Goal: Task Accomplishment & Management: Manage account settings

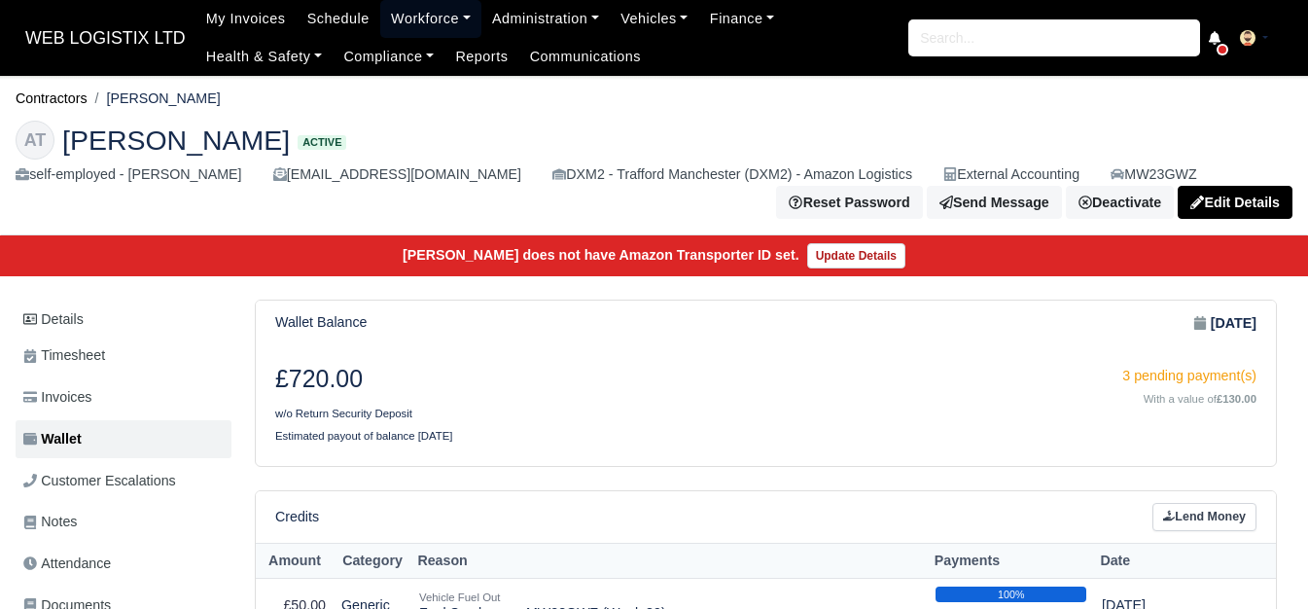
click at [416, 23] on link "Workforce" at bounding box center [430, 19] width 101 height 38
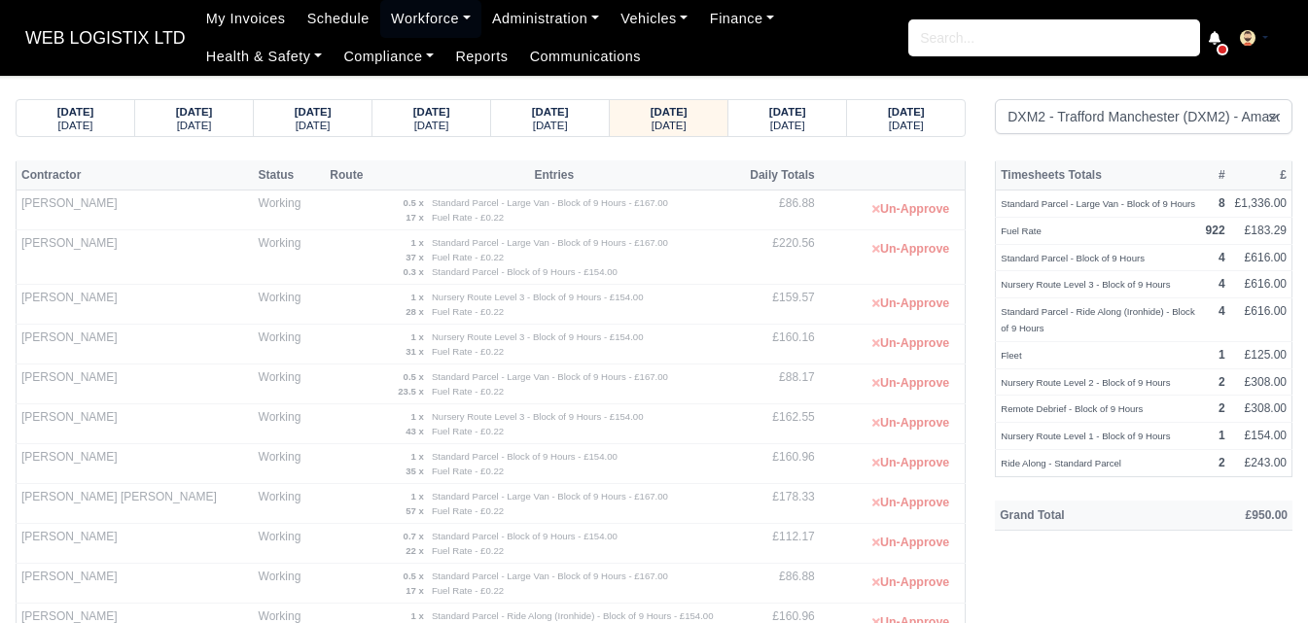
select select "1"
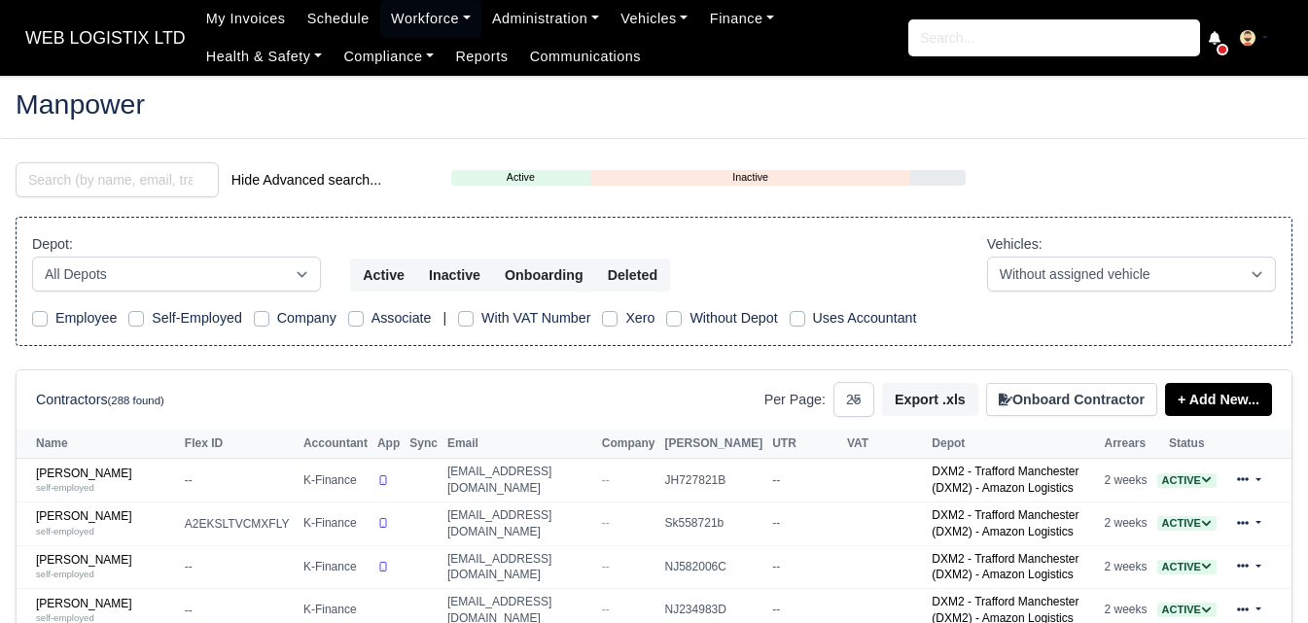
select select "25"
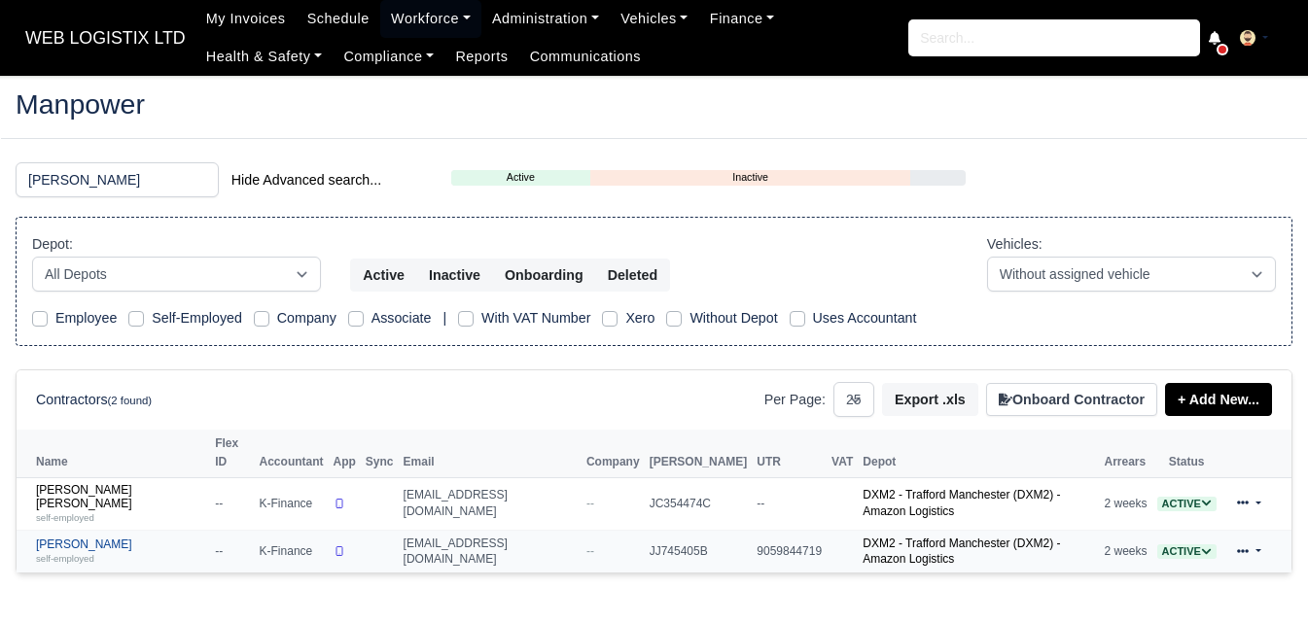
type input "sean"
click at [50, 553] on small "self-employed" at bounding box center [65, 558] width 58 height 11
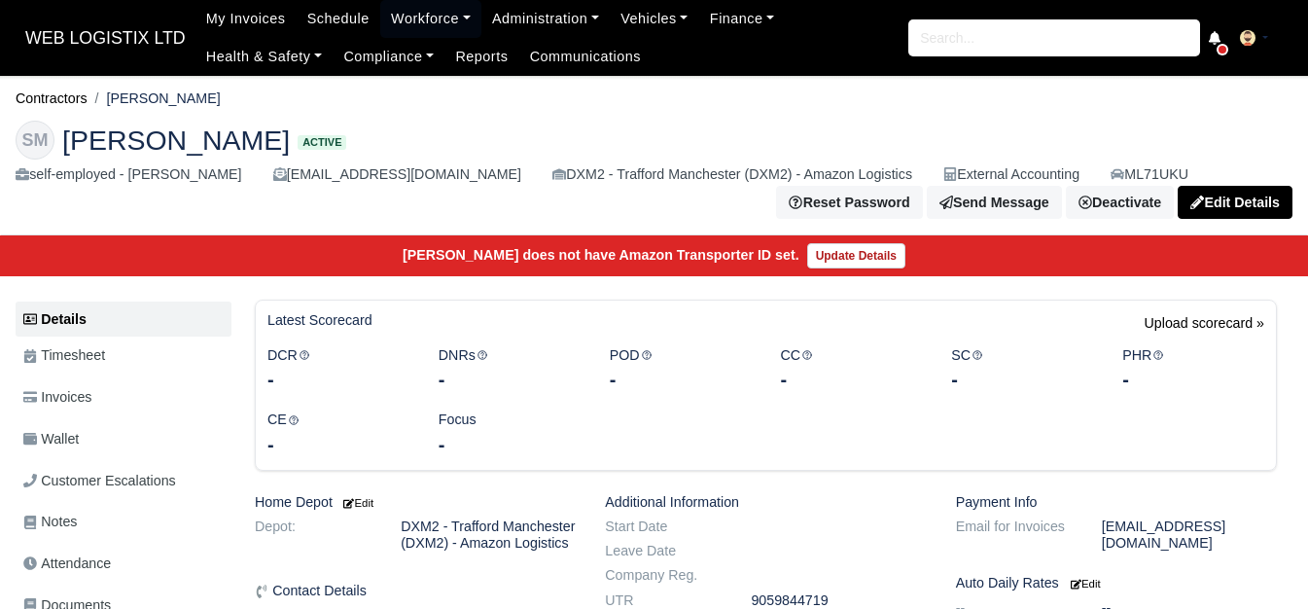
click at [79, 440] on span "Wallet" at bounding box center [50, 439] width 55 height 22
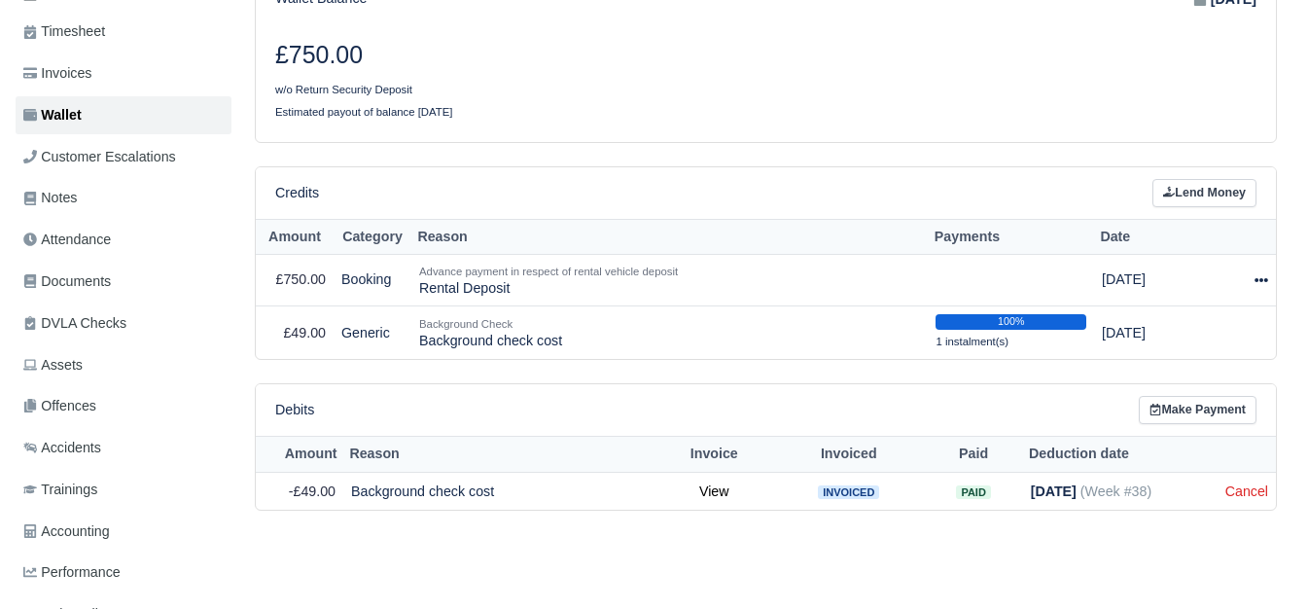
scroll to position [162, 0]
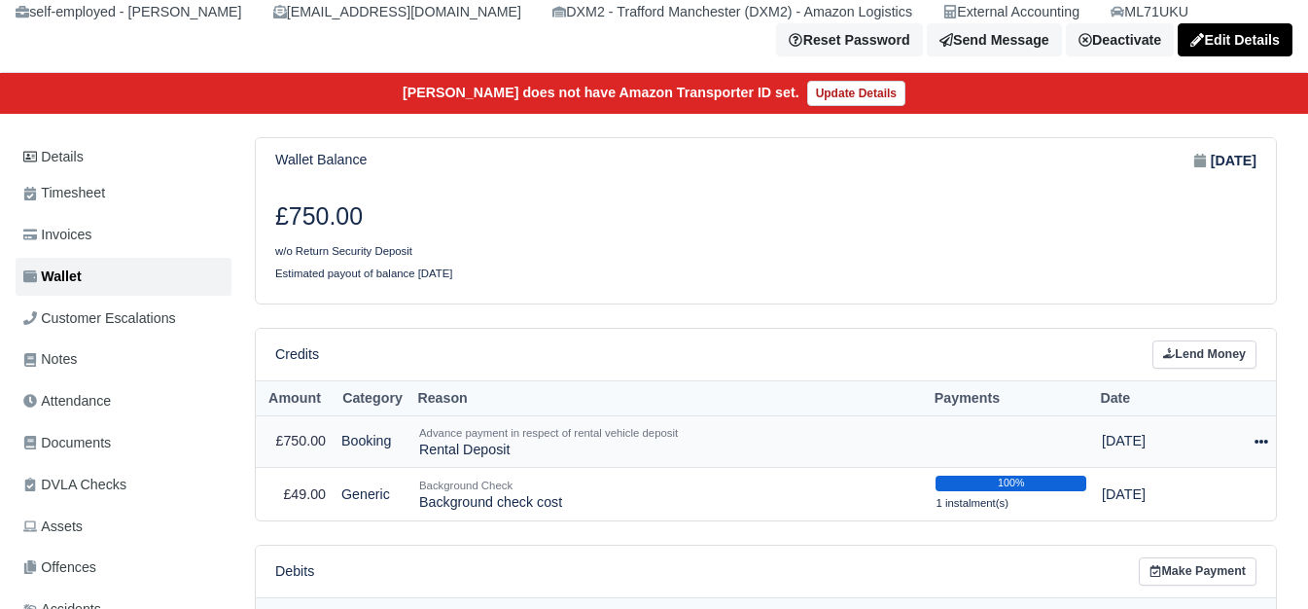
click at [1265, 443] on icon at bounding box center [1261, 441] width 14 height 4
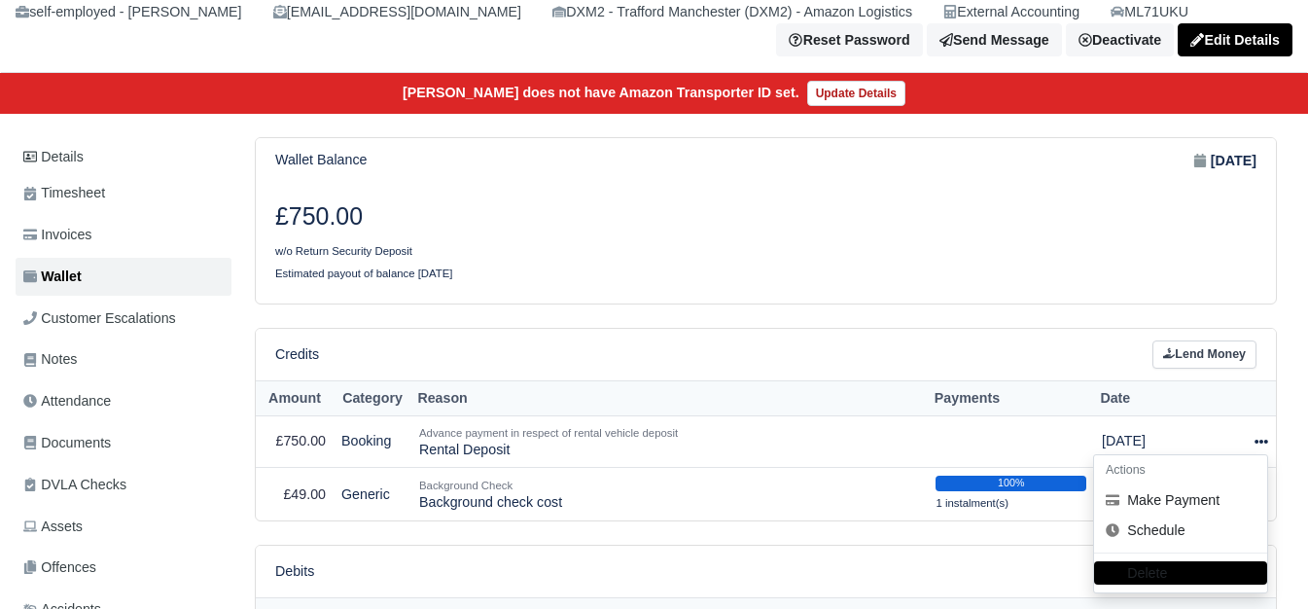
click at [1011, 335] on div "Credits Lend Money" at bounding box center [766, 355] width 1020 height 52
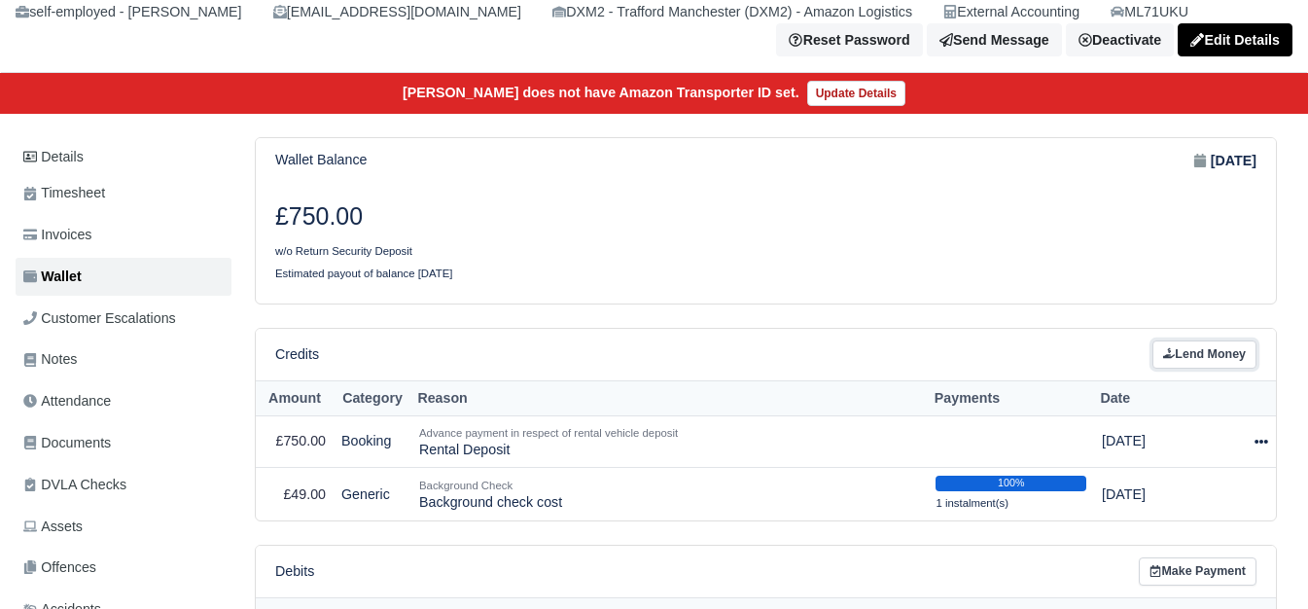
click at [1215, 366] on link "Lend Money" at bounding box center [1204, 354] width 104 height 28
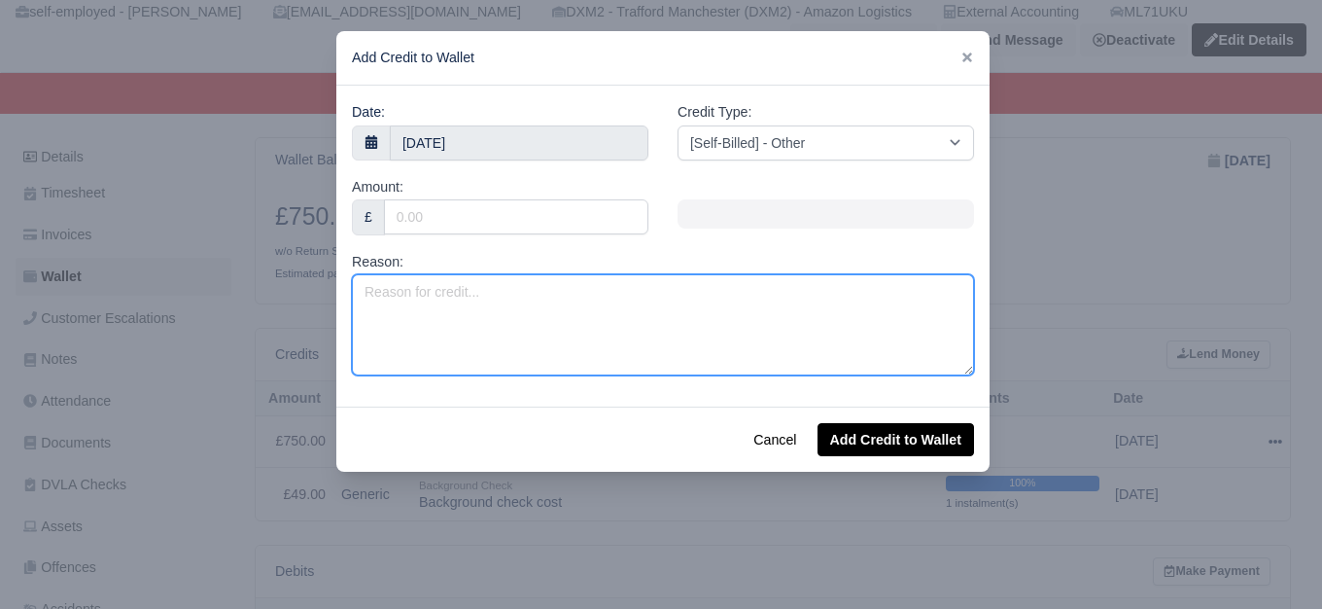
click at [483, 318] on textarea "Reason:" at bounding box center [663, 324] width 622 height 101
click at [814, 320] on textarea "Fuel Surcharge -" at bounding box center [663, 324] width 622 height 101
paste textarea "ML71 UKU"
click at [501, 298] on textarea "Fuel Surcharge - ML71 UKU" at bounding box center [663, 324] width 622 height 101
click at [547, 301] on textarea "Fuel Surcharge - ML71UKU" at bounding box center [663, 324] width 622 height 101
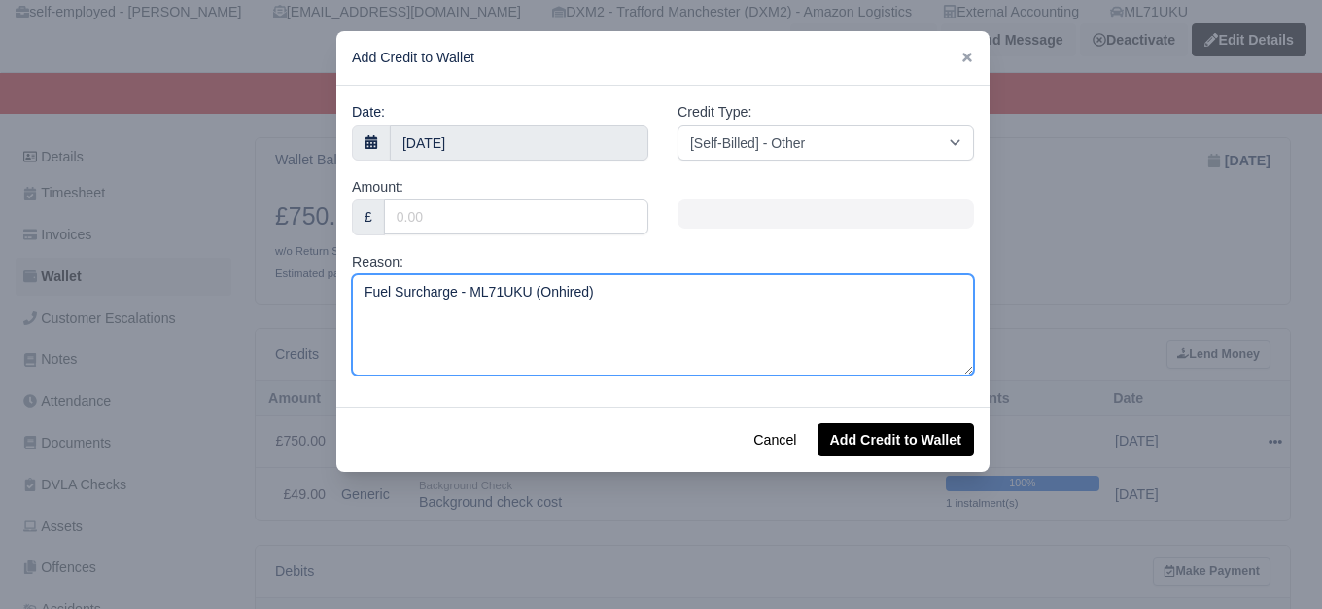
type textarea "Fuel Surcharge - ML71UKU (Onhired)"
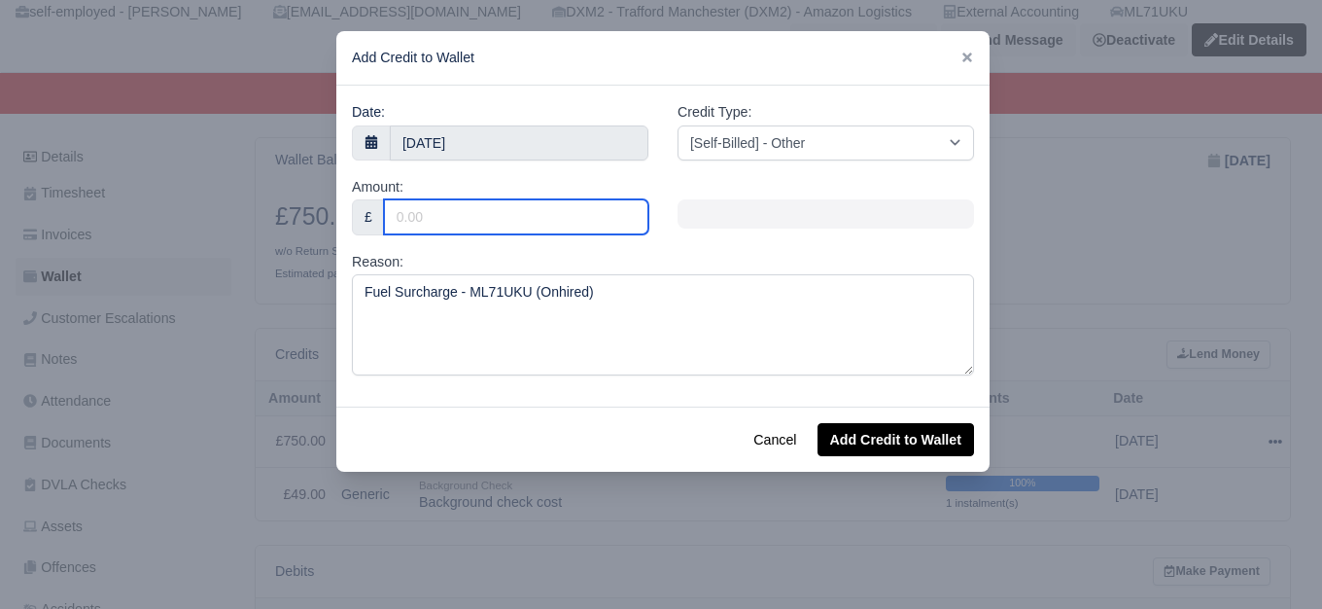
click at [567, 214] on input "Amount:" at bounding box center [516, 216] width 264 height 35
paste input "76.71"
type input "76.71"
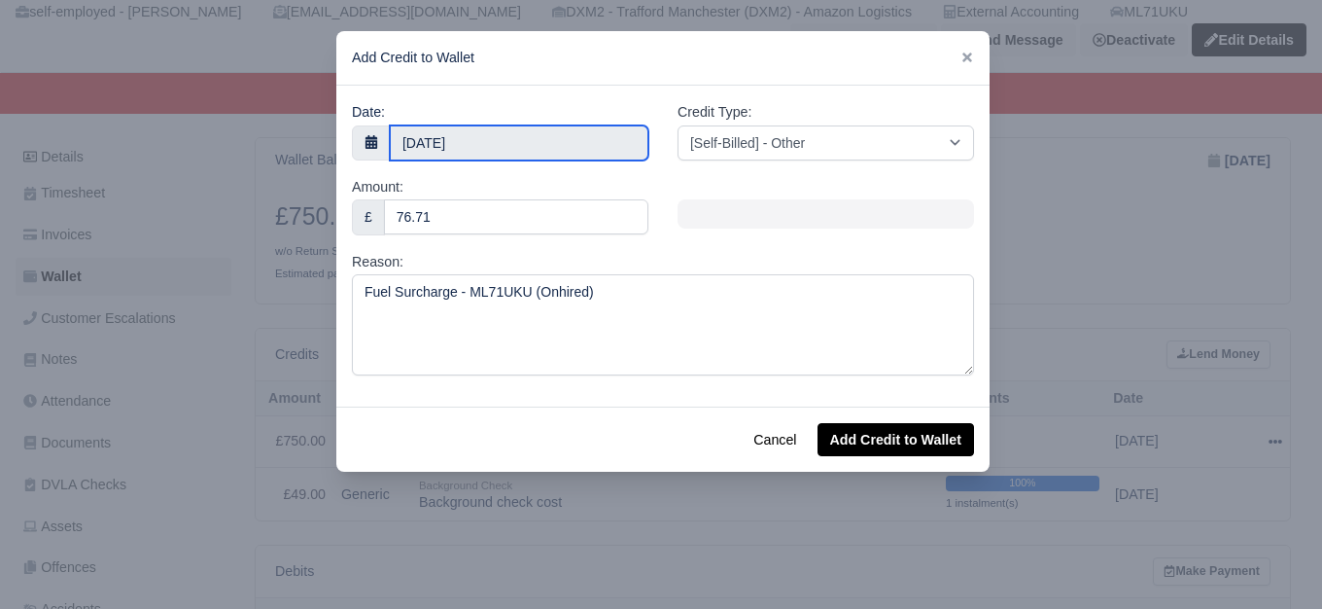
click at [539, 135] on input "24 September 2025" at bounding box center [519, 142] width 259 height 35
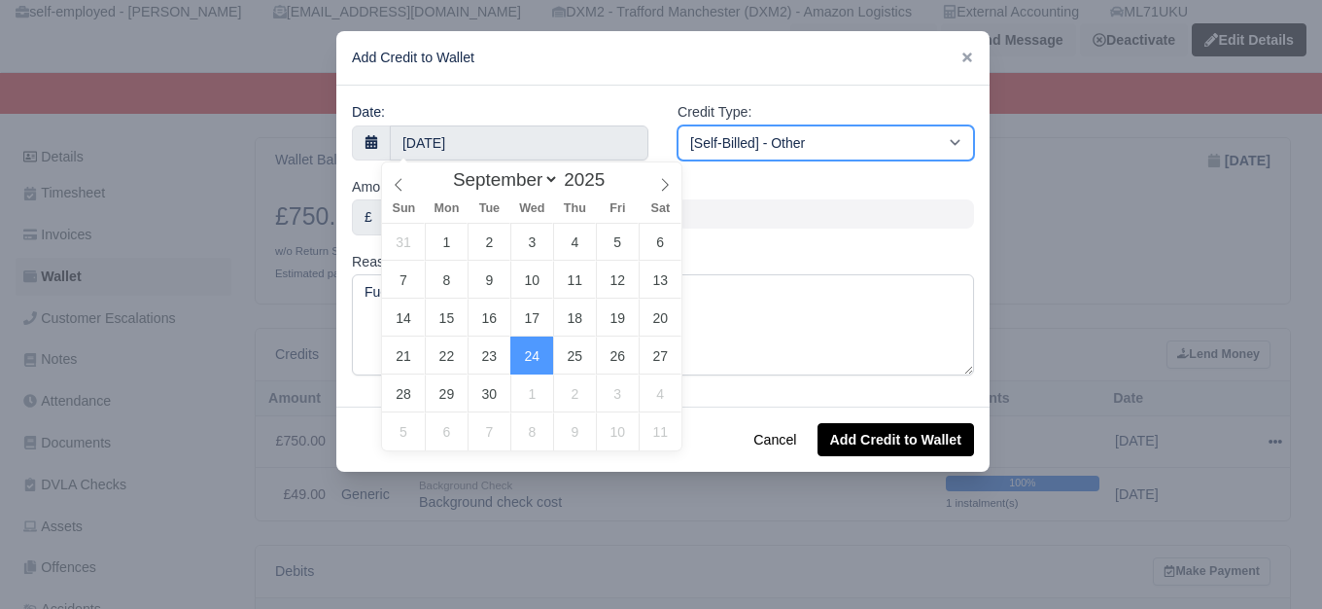
click at [716, 141] on select "[Self-Billed] - Other [Self-Billed] - Negative Invoice [Self-Billed] - Keychain…" at bounding box center [826, 142] width 297 height 35
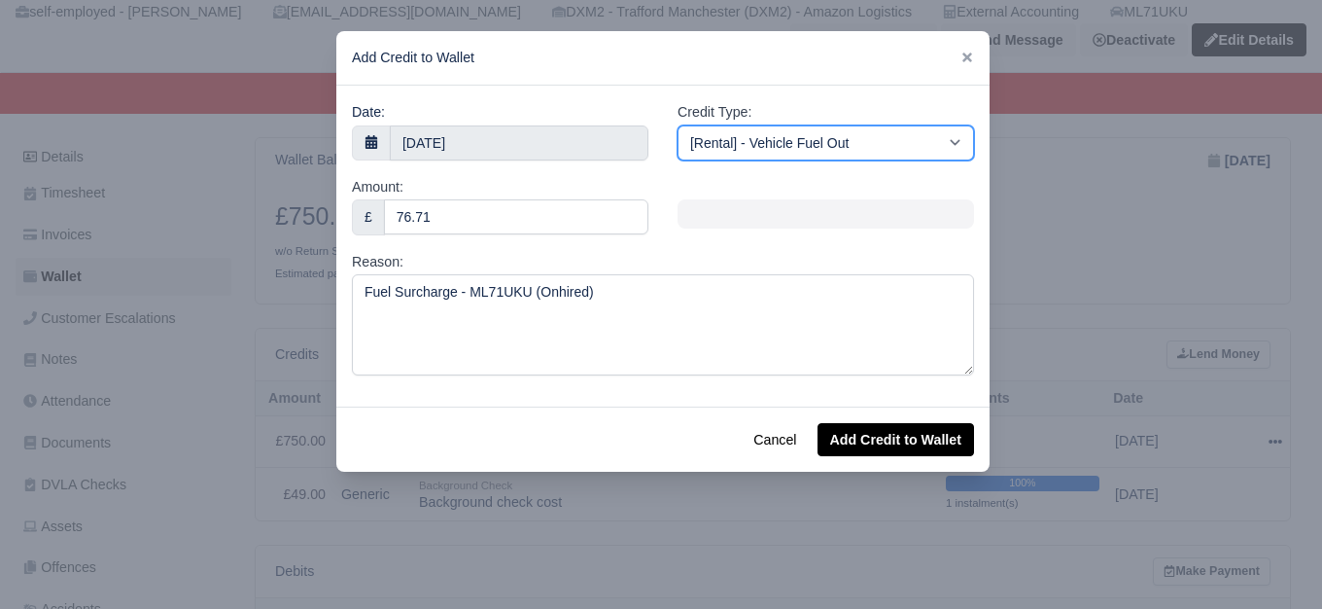
click at [678, 125] on select "[Self-Billed] - Other [Self-Billed] - Negative Invoice [Self-Billed] - Keychain…" at bounding box center [826, 142] width 297 height 35
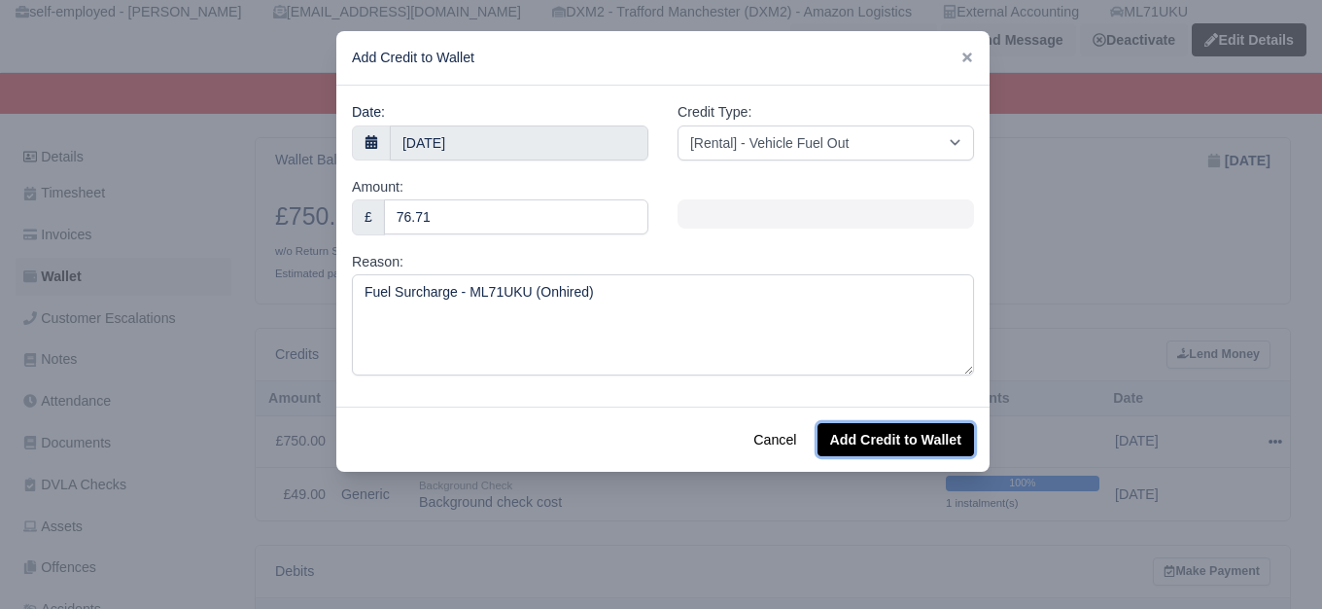
click at [901, 429] on button "Add Credit to Wallet" at bounding box center [896, 439] width 157 height 33
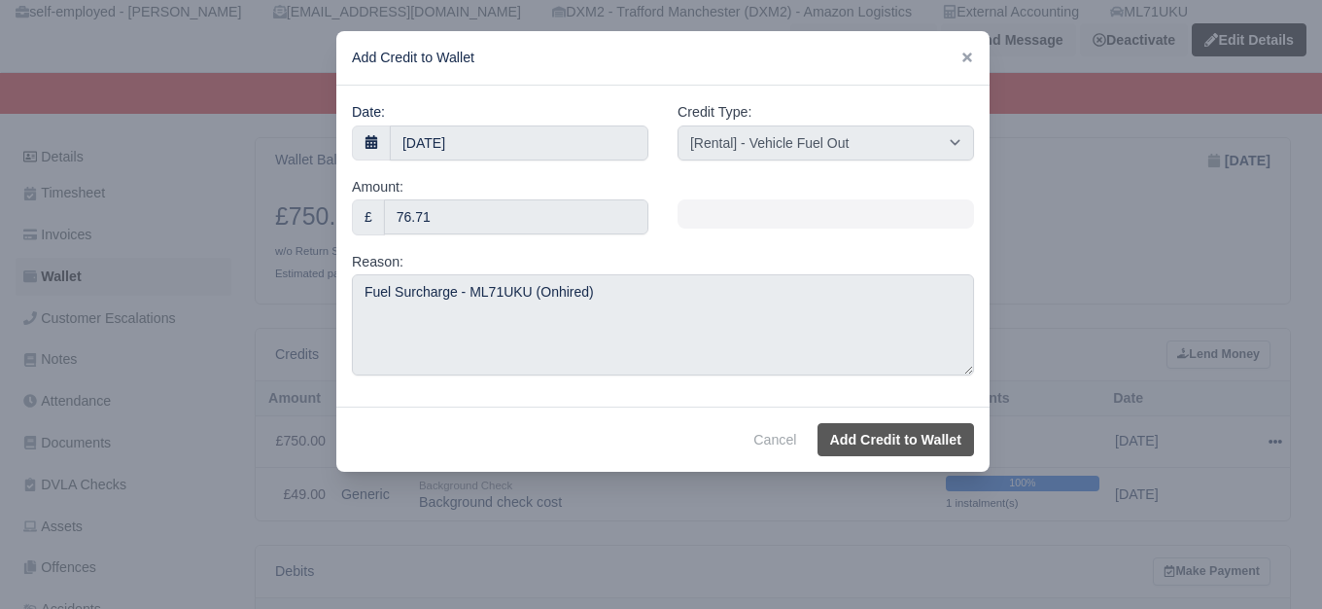
select select "other"
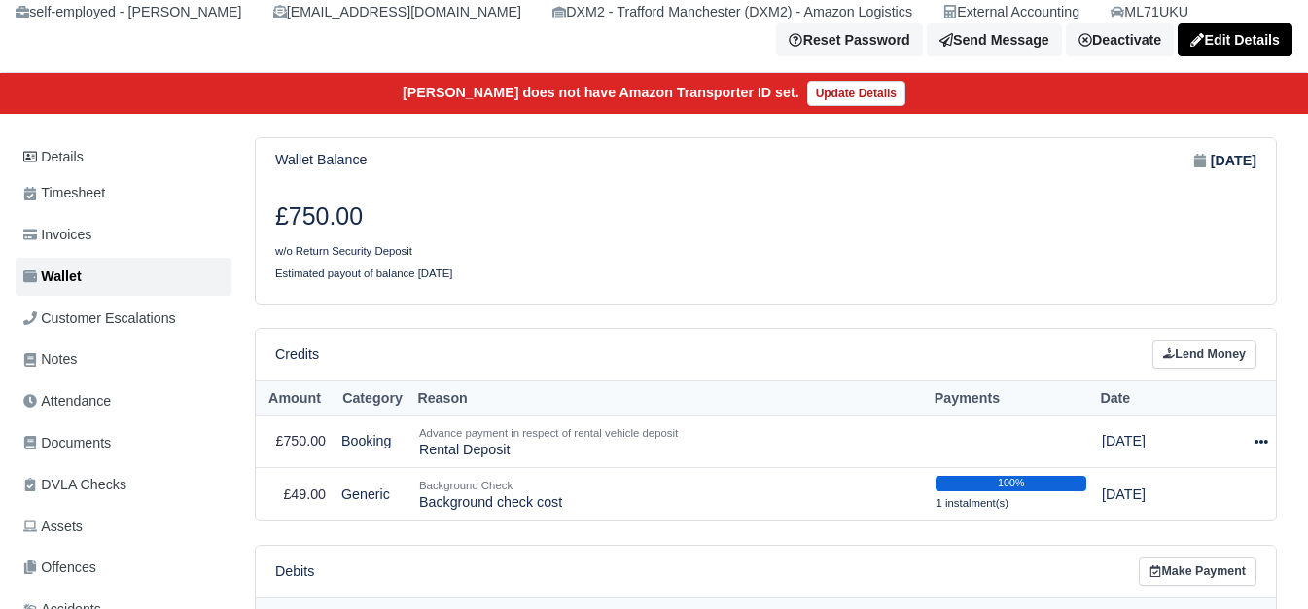
scroll to position [324, 0]
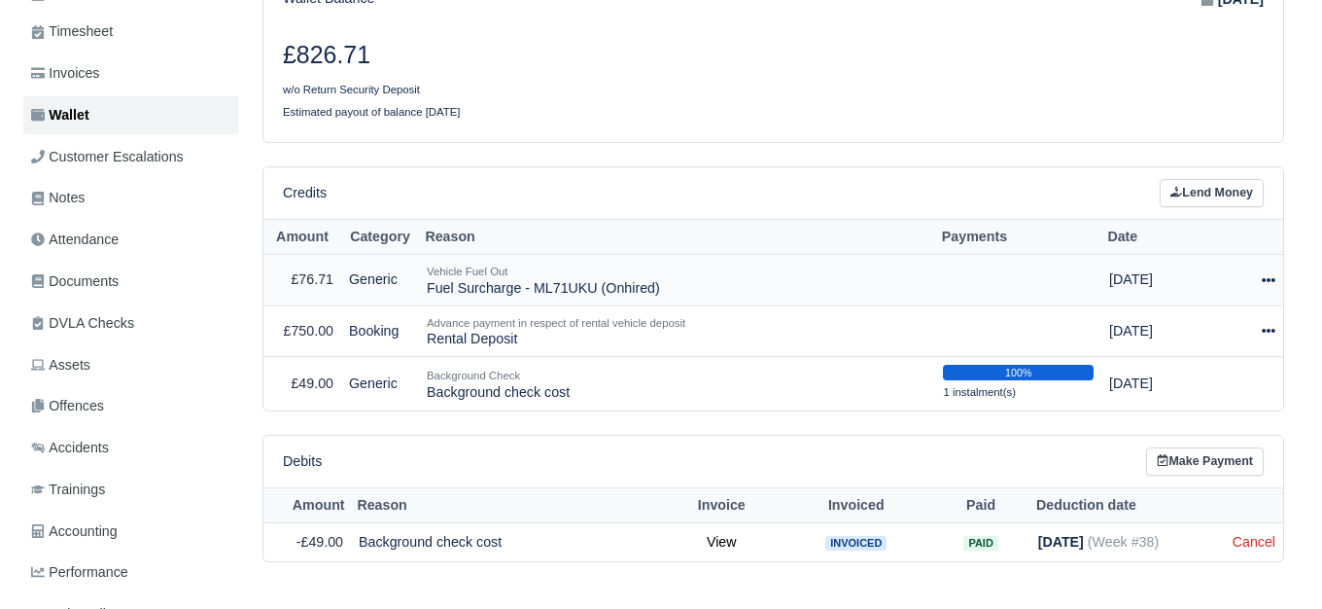
scroll to position [324, 0]
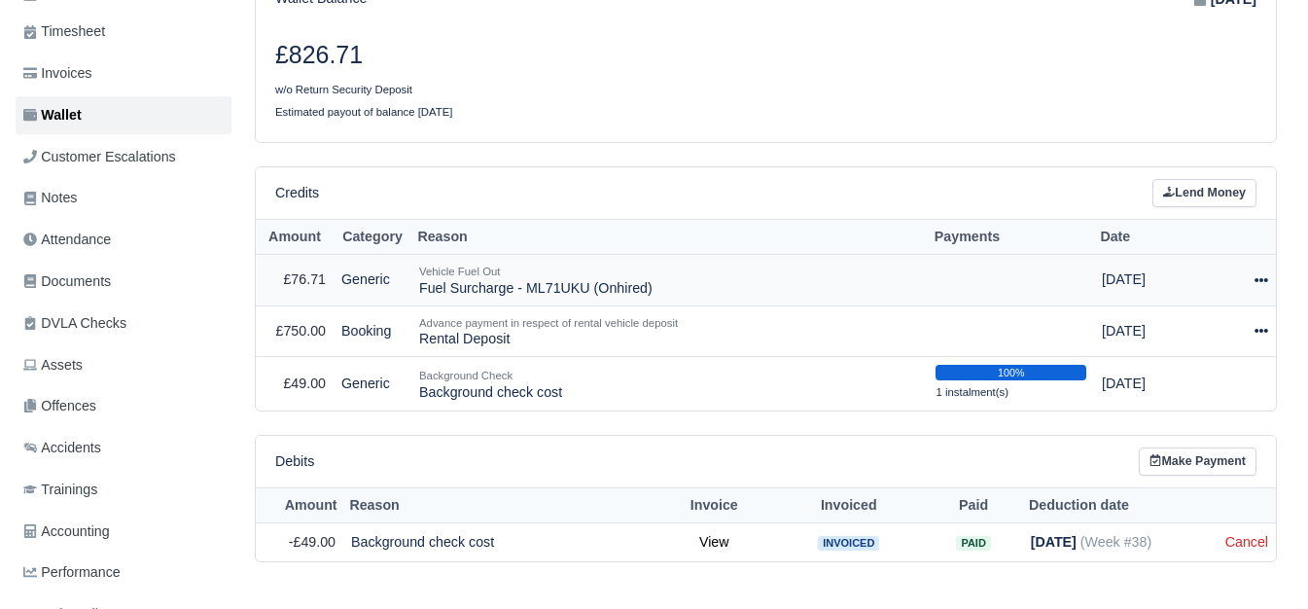
click at [1265, 282] on icon at bounding box center [1261, 280] width 14 height 4
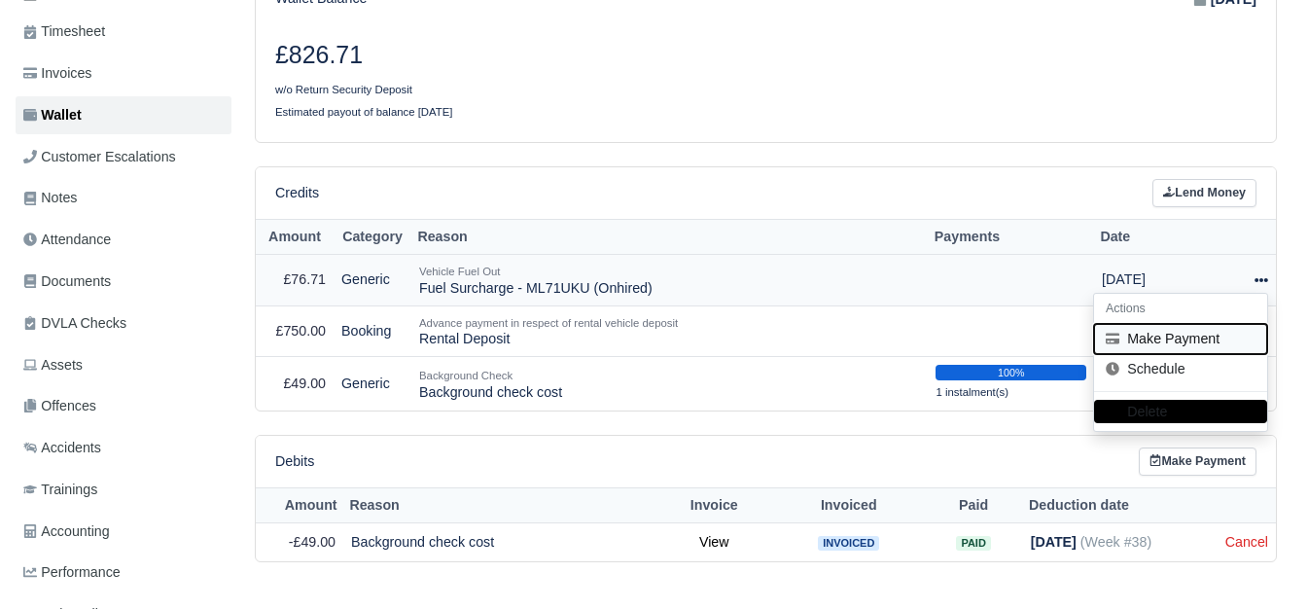
click at [1171, 343] on button "Make Payment" at bounding box center [1180, 339] width 173 height 30
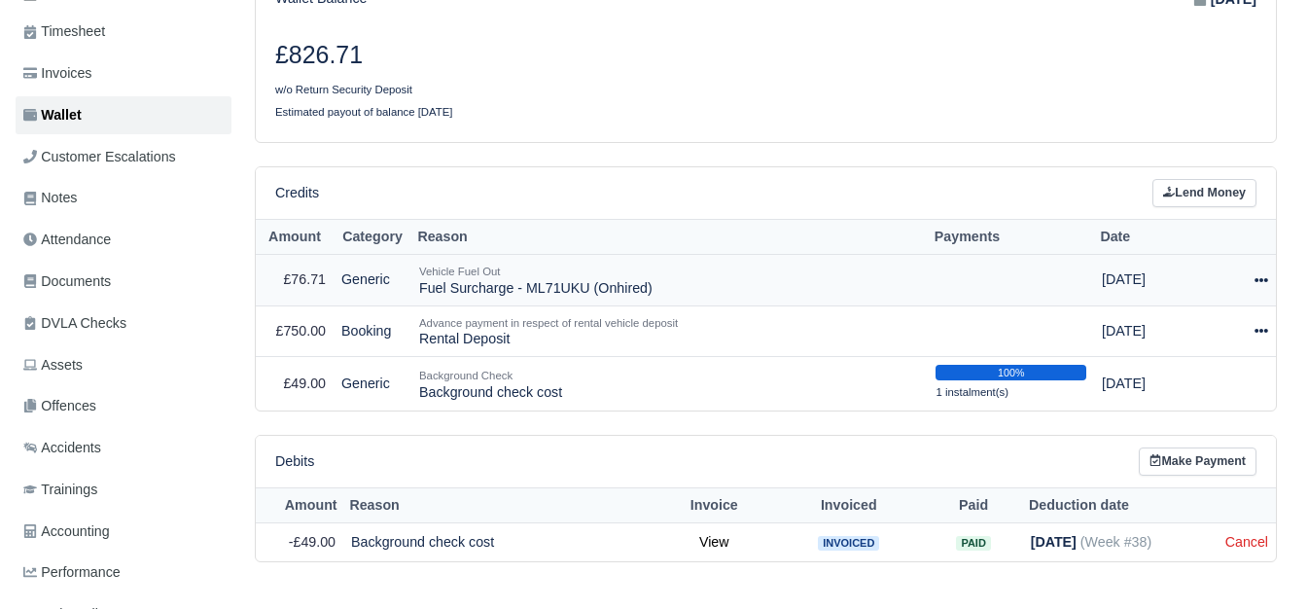
select select "7080"
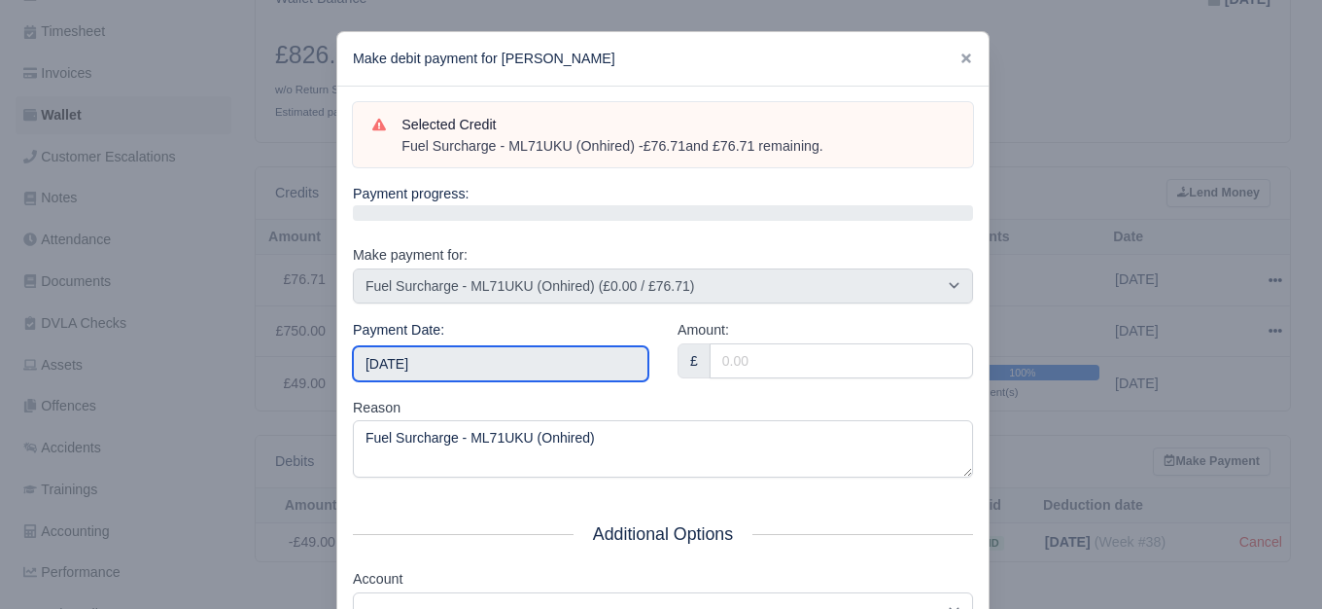
click at [446, 362] on input "2025-09-27" at bounding box center [501, 363] width 296 height 35
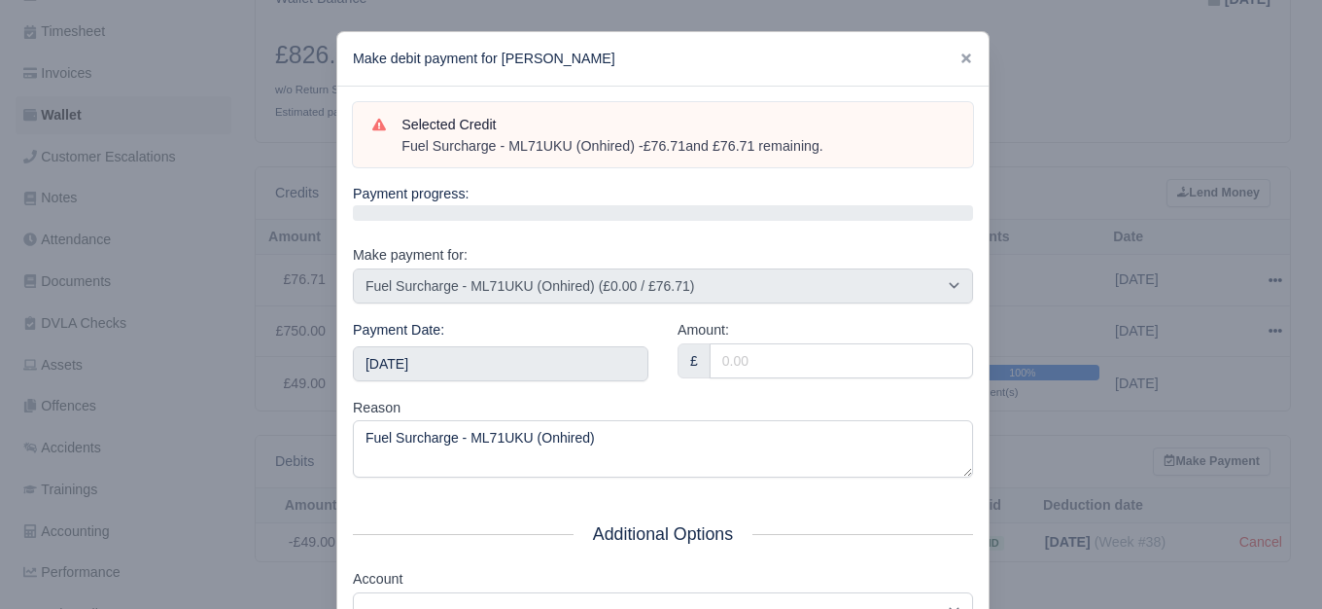
click at [810, 397] on div "Reason Fuel Surcharge - ML71UKU (Onhired)" at bounding box center [663, 438] width 620 height 82
click at [810, 367] on input "Amount:" at bounding box center [841, 360] width 263 height 35
paste input "Added to Karavelo (Onhired)"
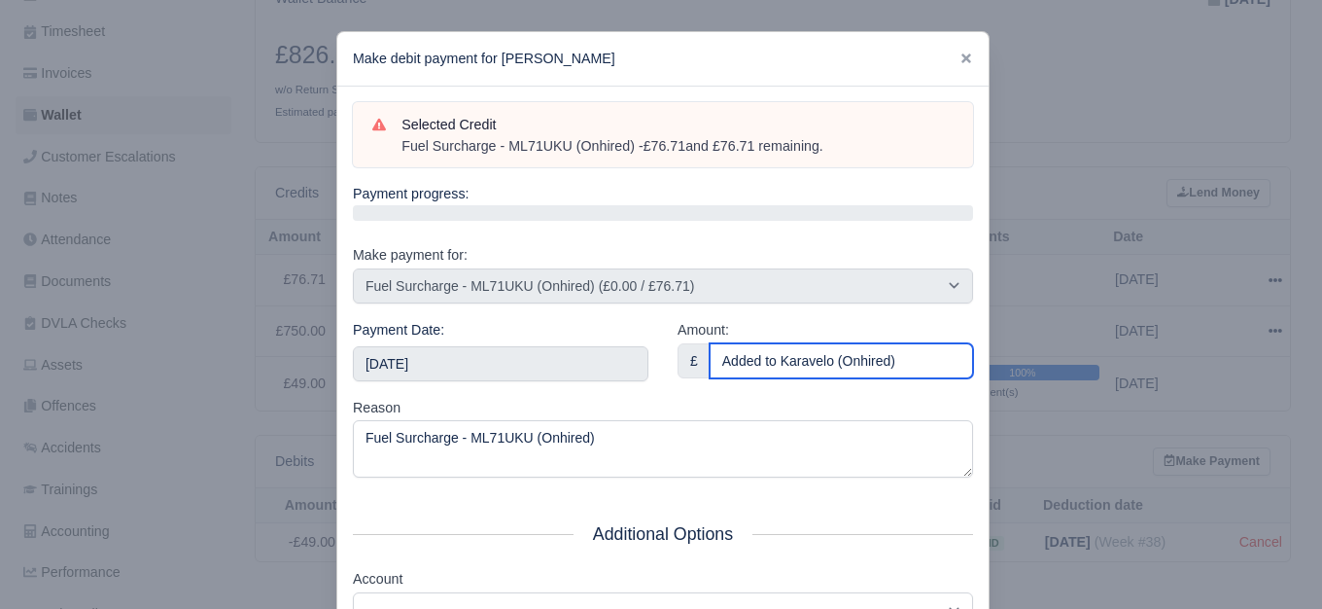
click at [810, 367] on input "Added to Karavelo (Onhired)" at bounding box center [841, 360] width 263 height 35
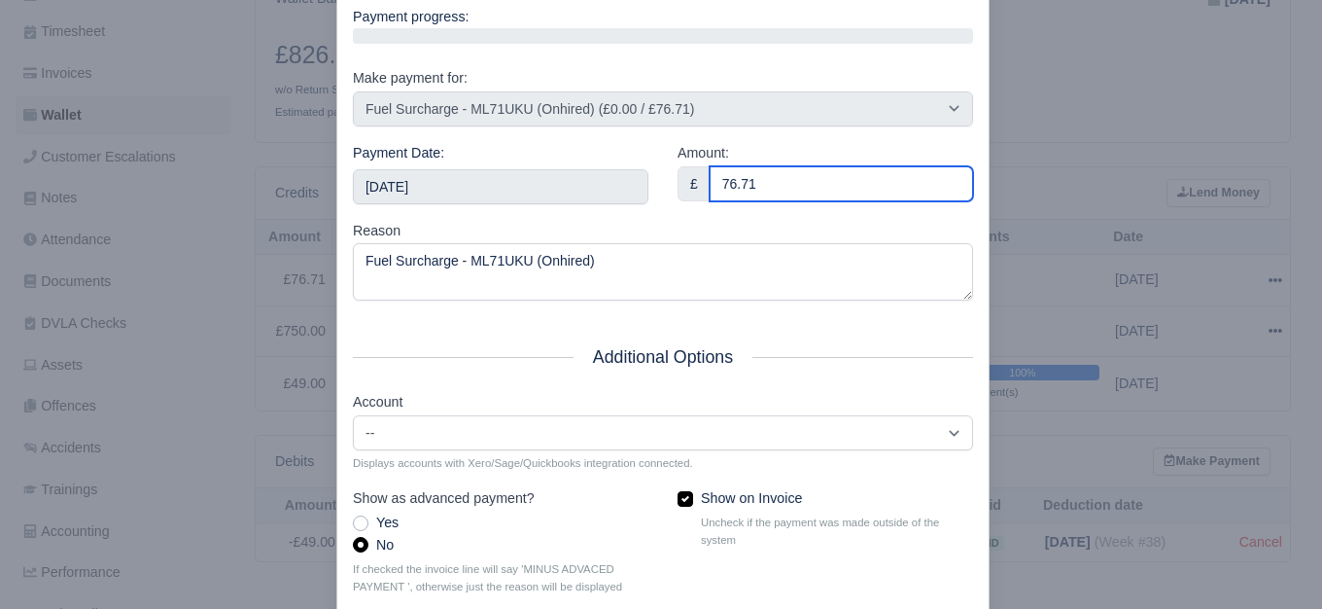
scroll to position [294, 0]
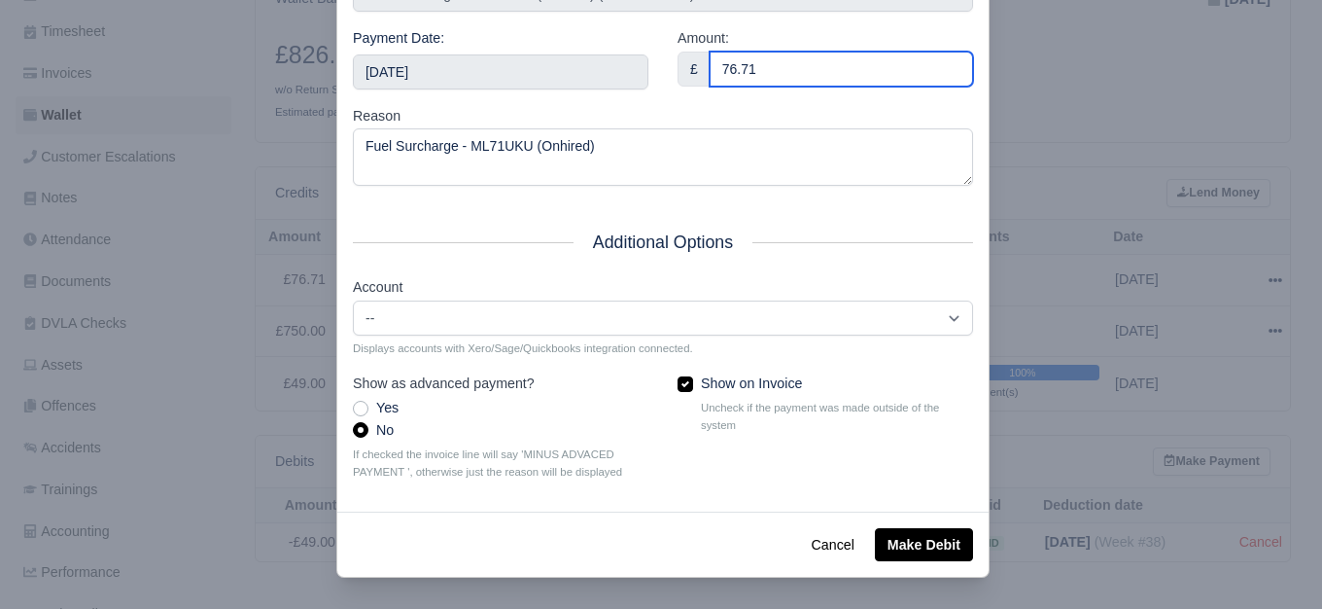
type input "76.71"
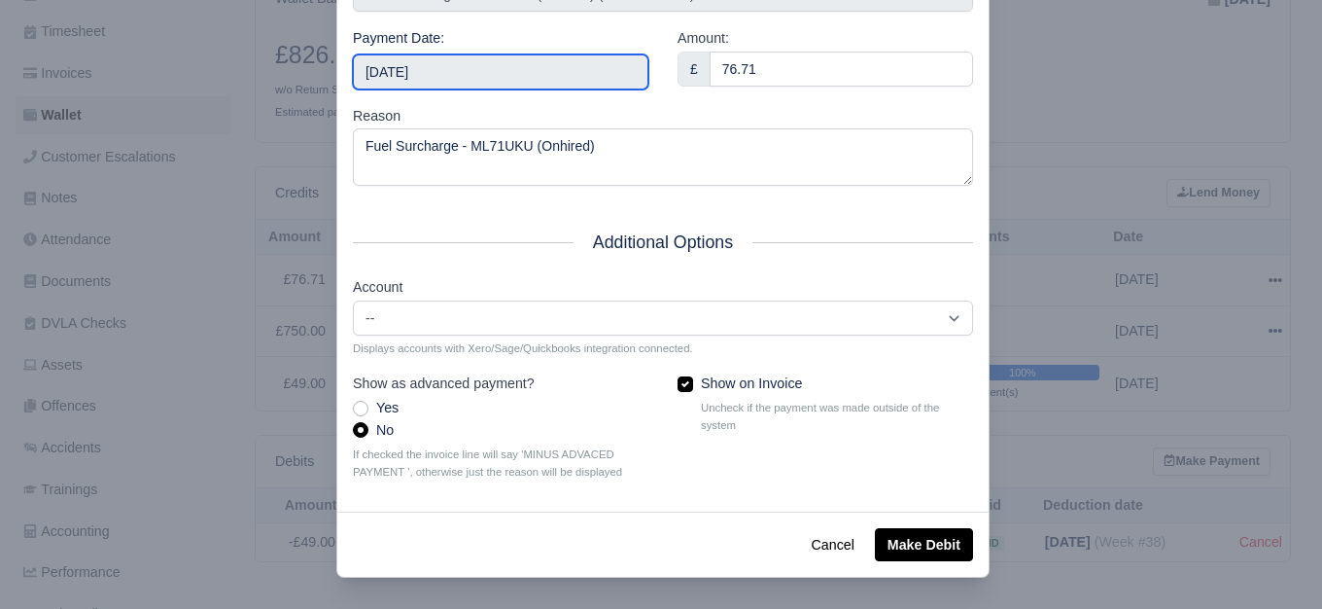
click at [514, 54] on input "2025-09-27" at bounding box center [501, 71] width 296 height 35
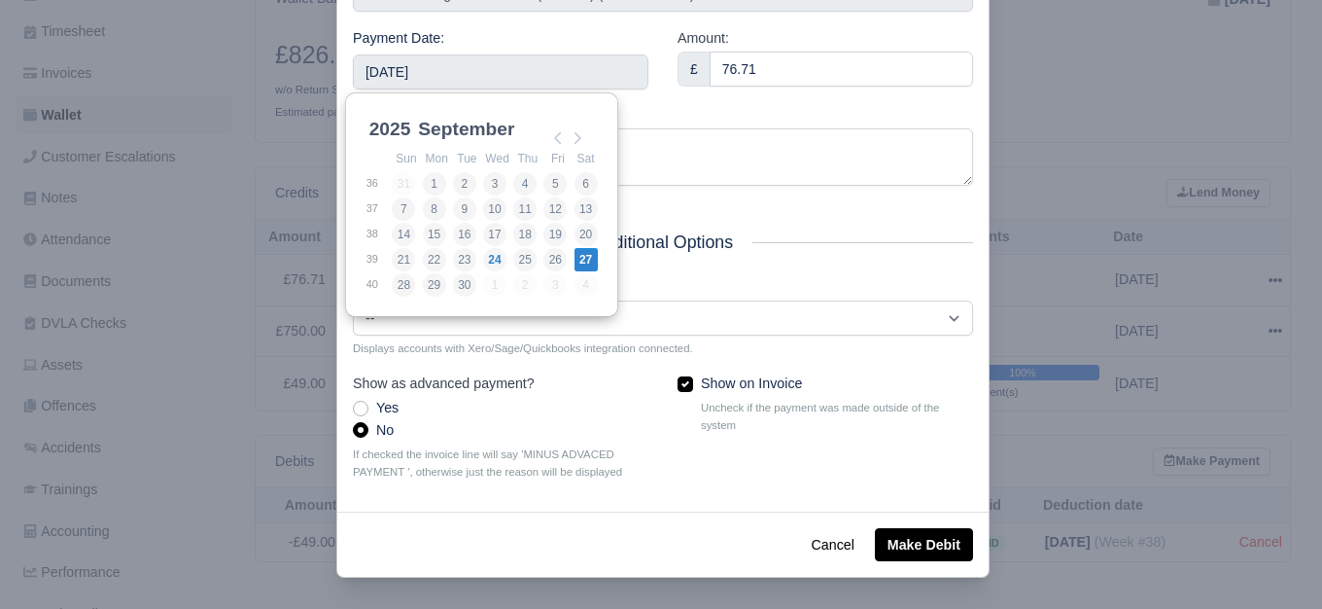
click at [742, 86] on div "Amount: £ 76.71" at bounding box center [825, 66] width 325 height 78
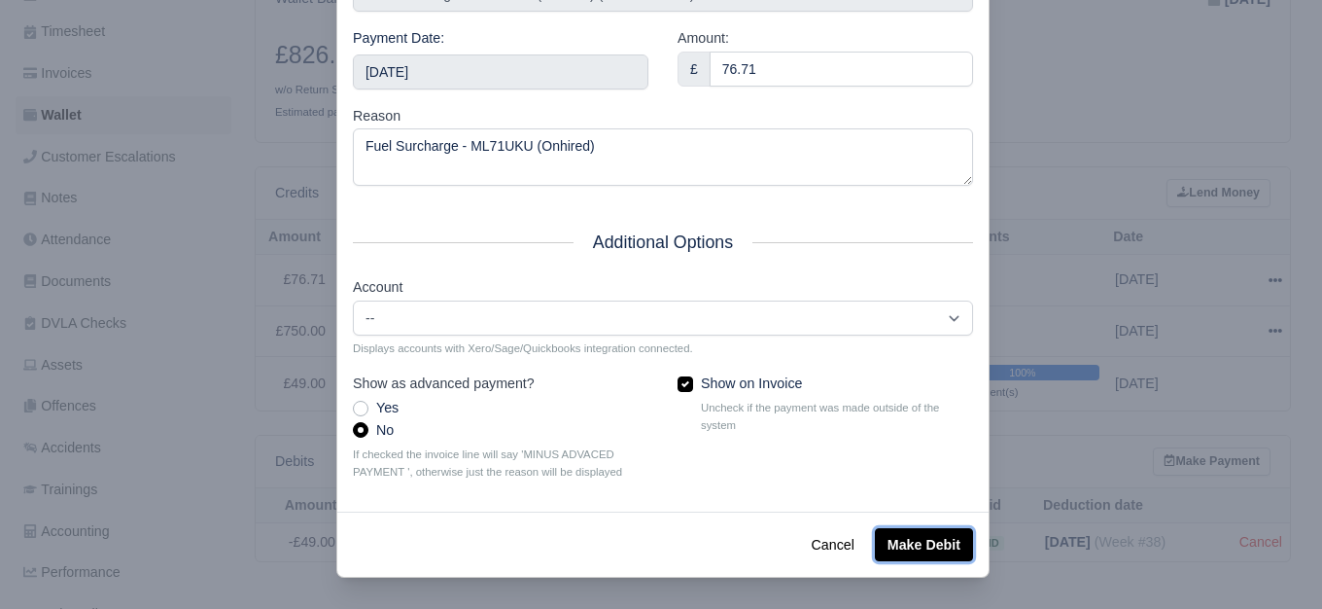
click at [921, 544] on button "Make Debit" at bounding box center [924, 544] width 98 height 33
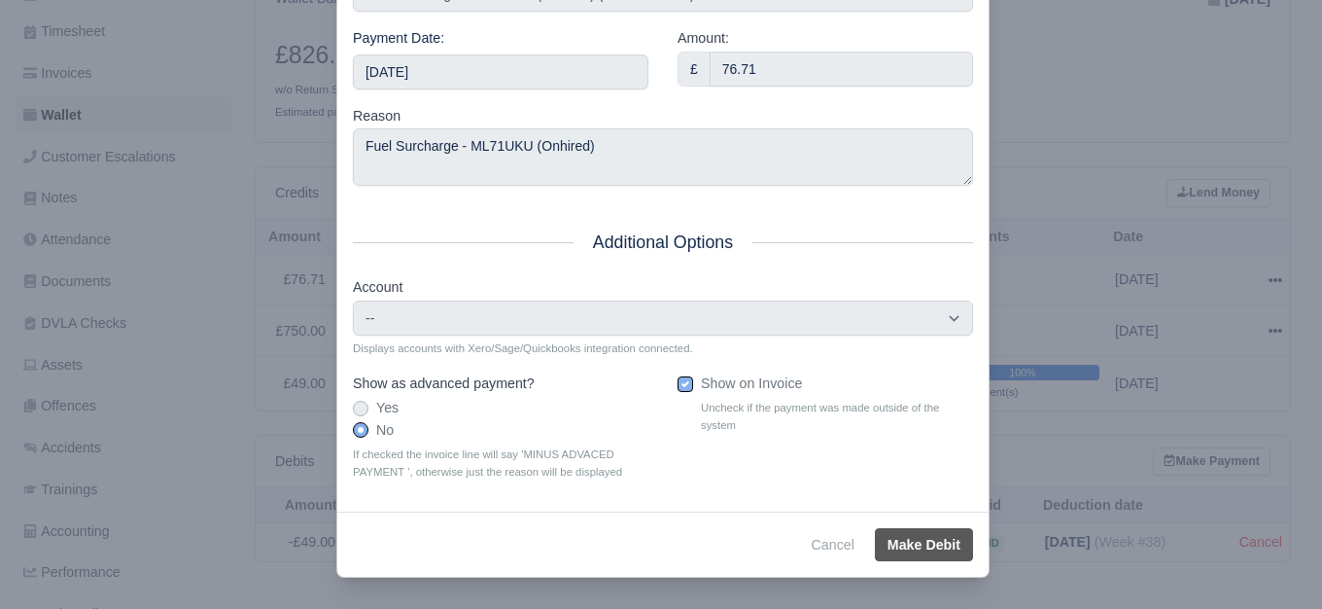
type input "2025-09-27T23:59:59+01:00"
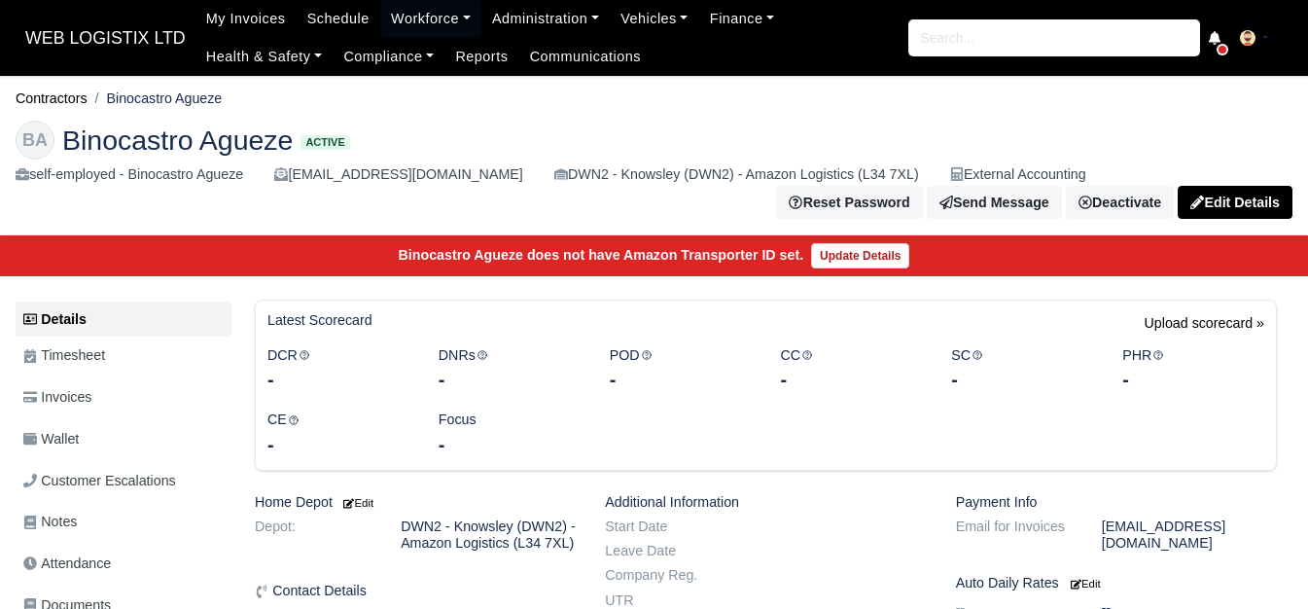
scroll to position [324, 0]
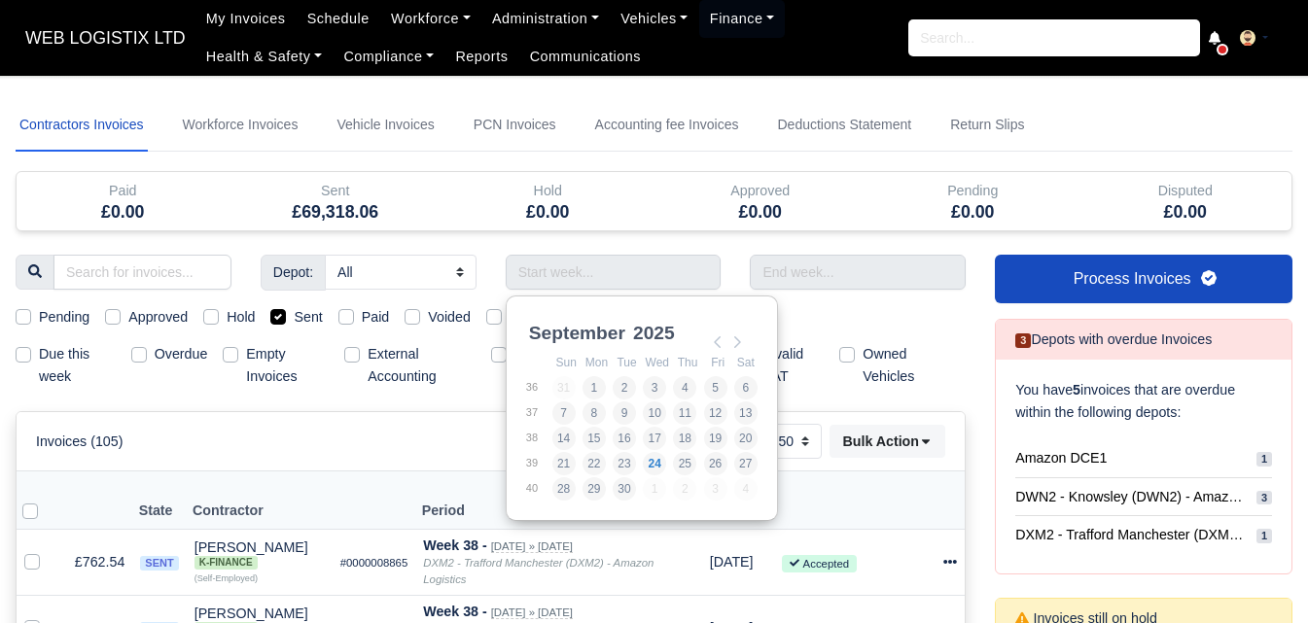
select select "50"
type input "14/09/2025 - 20/09/2025"
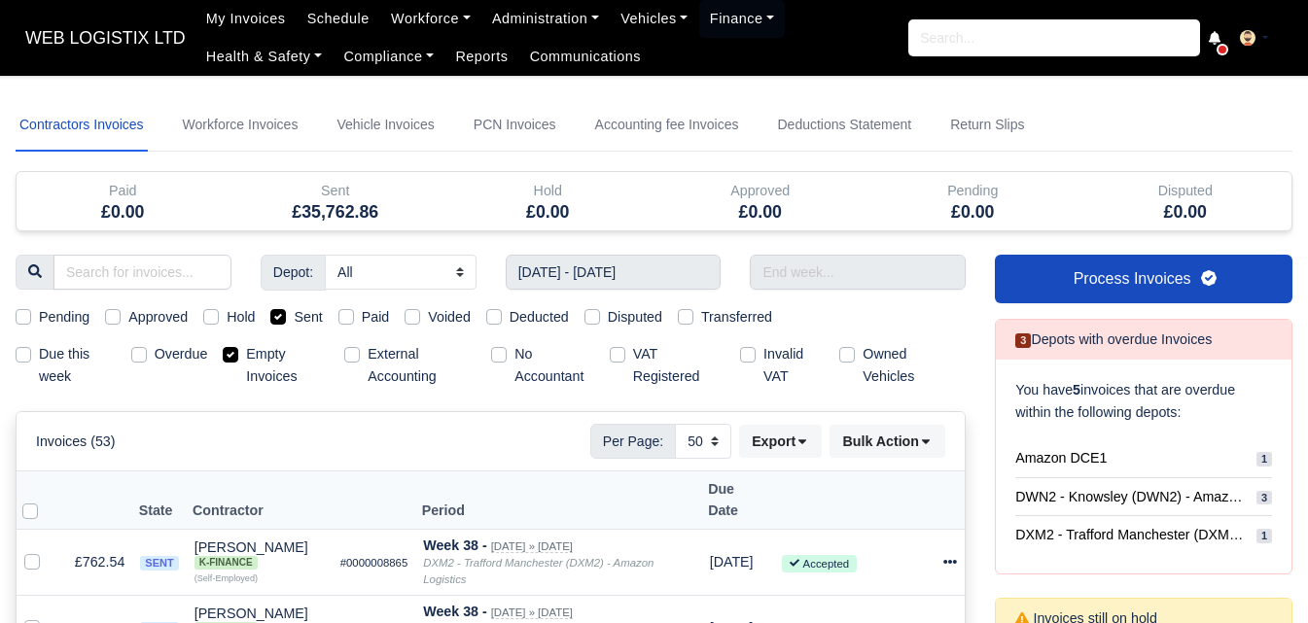
select select "25"
click at [299, 323] on label "Sent" at bounding box center [308, 317] width 28 height 22
click at [286, 322] on input "Sent" at bounding box center [278, 314] width 16 height 16
checkbox input "false"
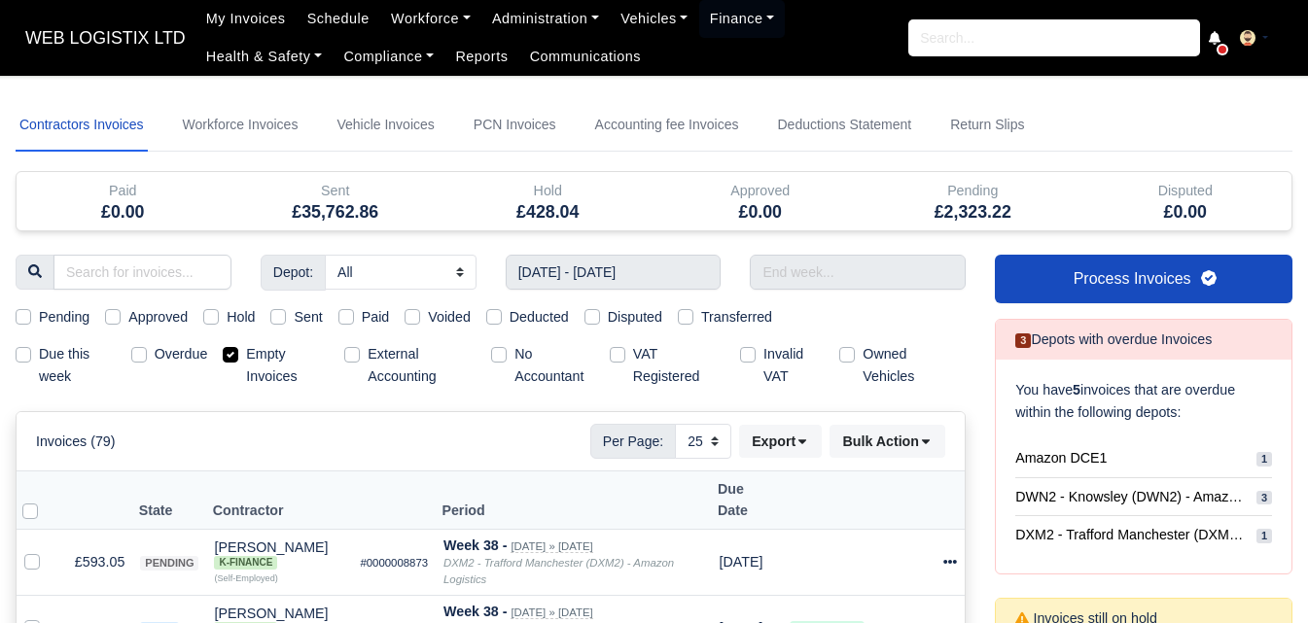
click at [260, 360] on label "Empty Invoices" at bounding box center [287, 365] width 83 height 45
click at [238, 359] on input "Empty Invoices" at bounding box center [231, 351] width 16 height 16
checkbox input "false"
click at [900, 277] on input "text" at bounding box center [858, 272] width 216 height 35
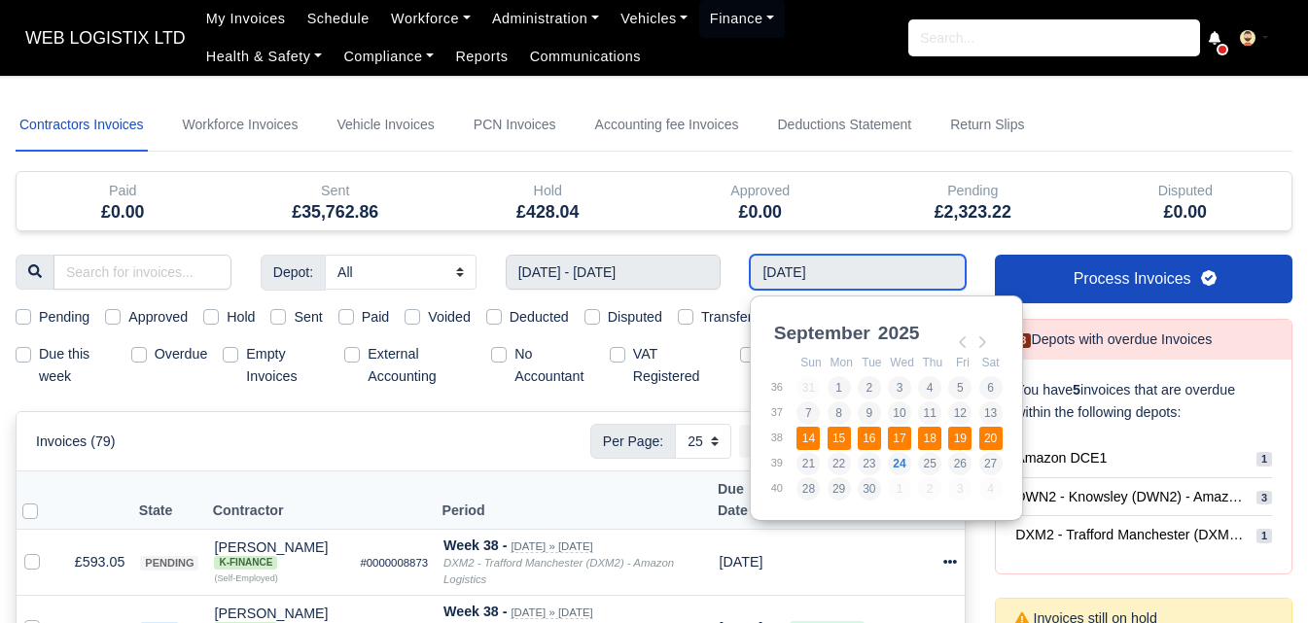
type input "14/09/2025 - 20/09/2025"
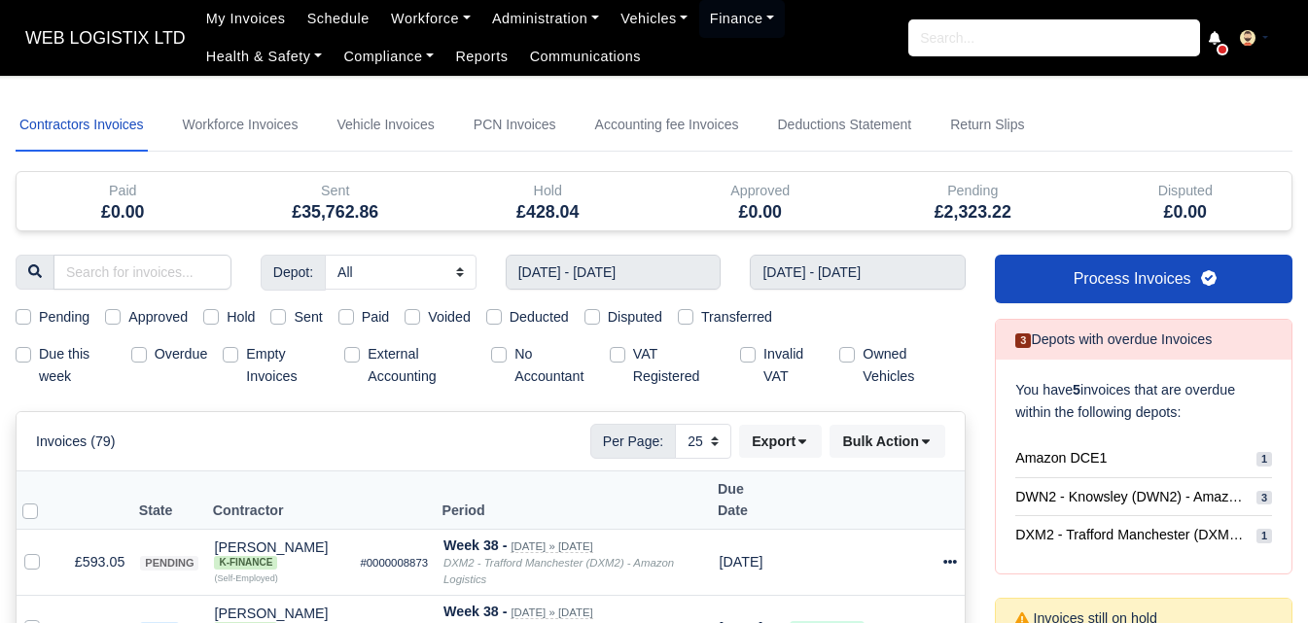
click at [64, 309] on label "Pending" at bounding box center [64, 317] width 51 height 22
click at [31, 309] on input "Pending" at bounding box center [24, 314] width 16 height 16
checkbox input "true"
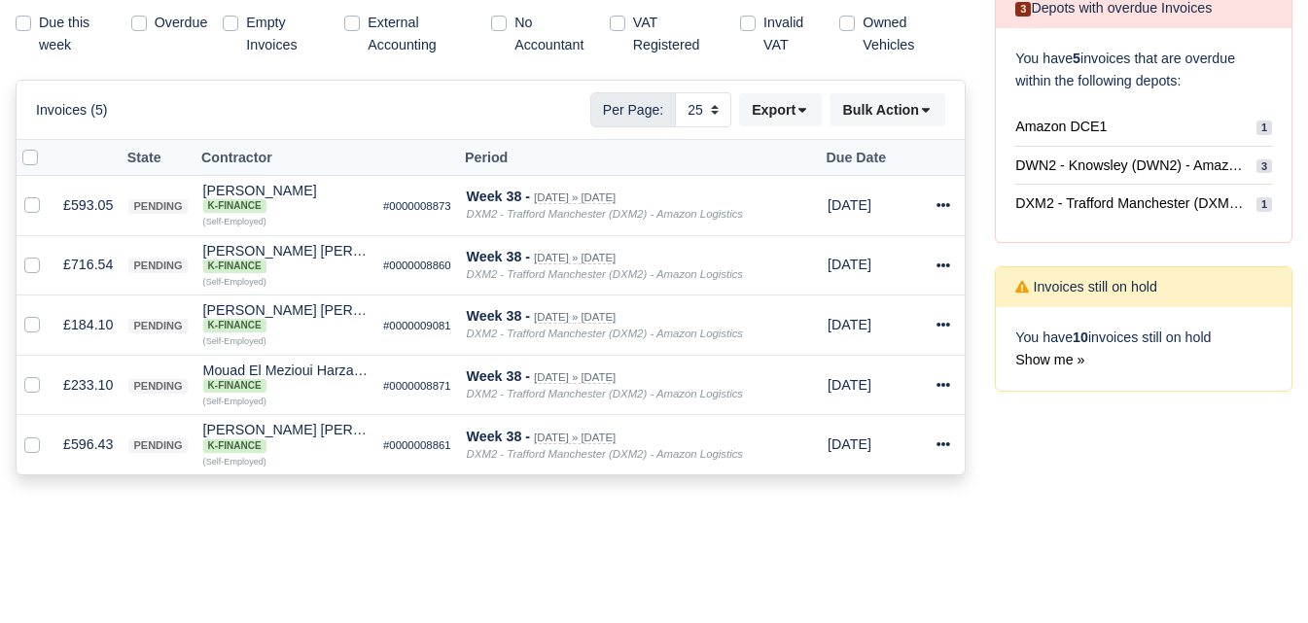
scroll to position [285, 0]
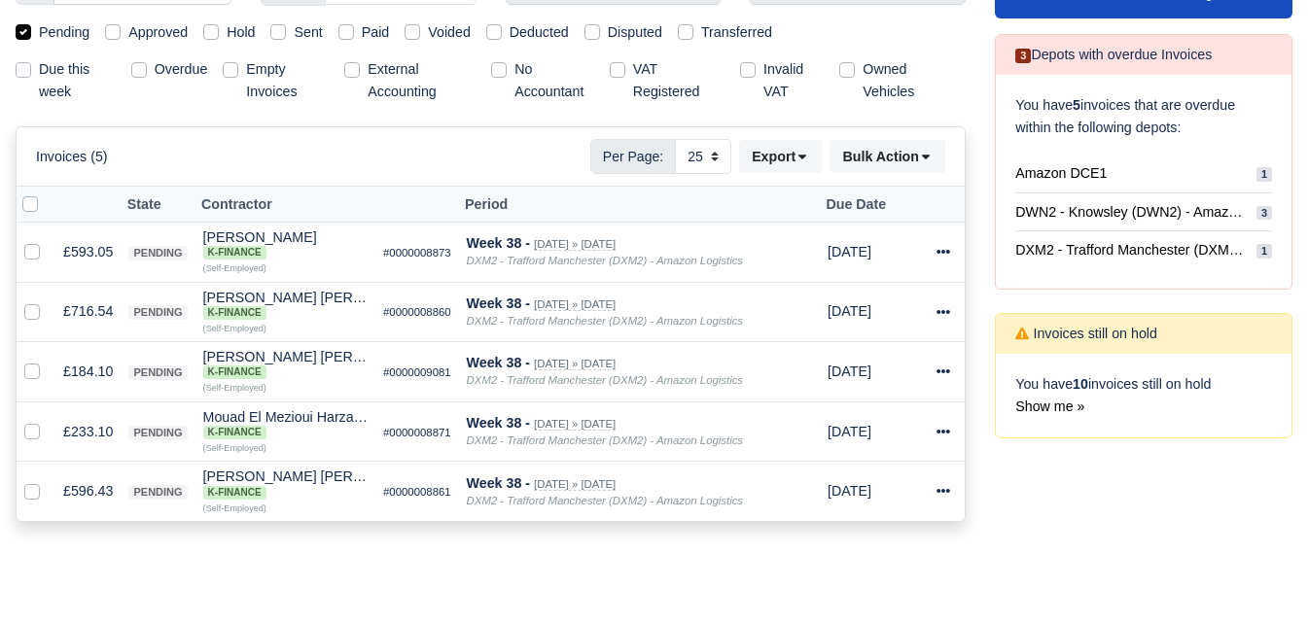
click at [46, 193] on label at bounding box center [46, 193] width 0 height 0
click at [28, 206] on input "checkbox" at bounding box center [30, 201] width 16 height 16
checkbox input "true"
click at [882, 157] on button "Bulk Action" at bounding box center [887, 156] width 116 height 33
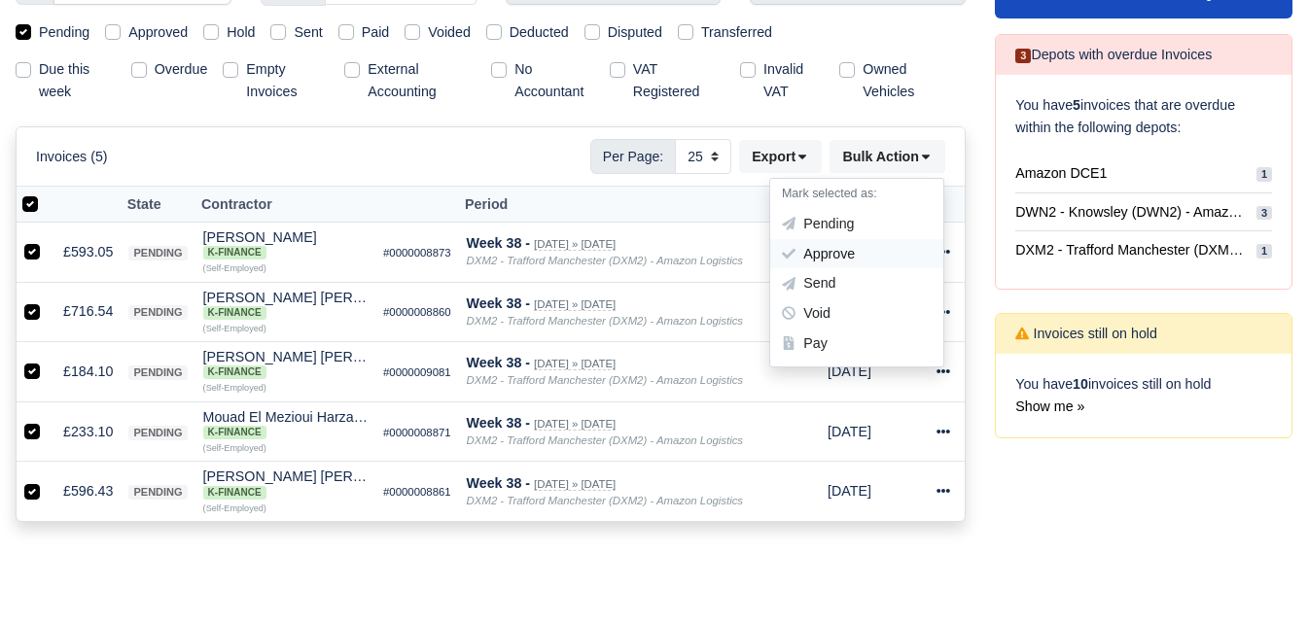
click at [814, 254] on div "Approve" at bounding box center [856, 254] width 173 height 30
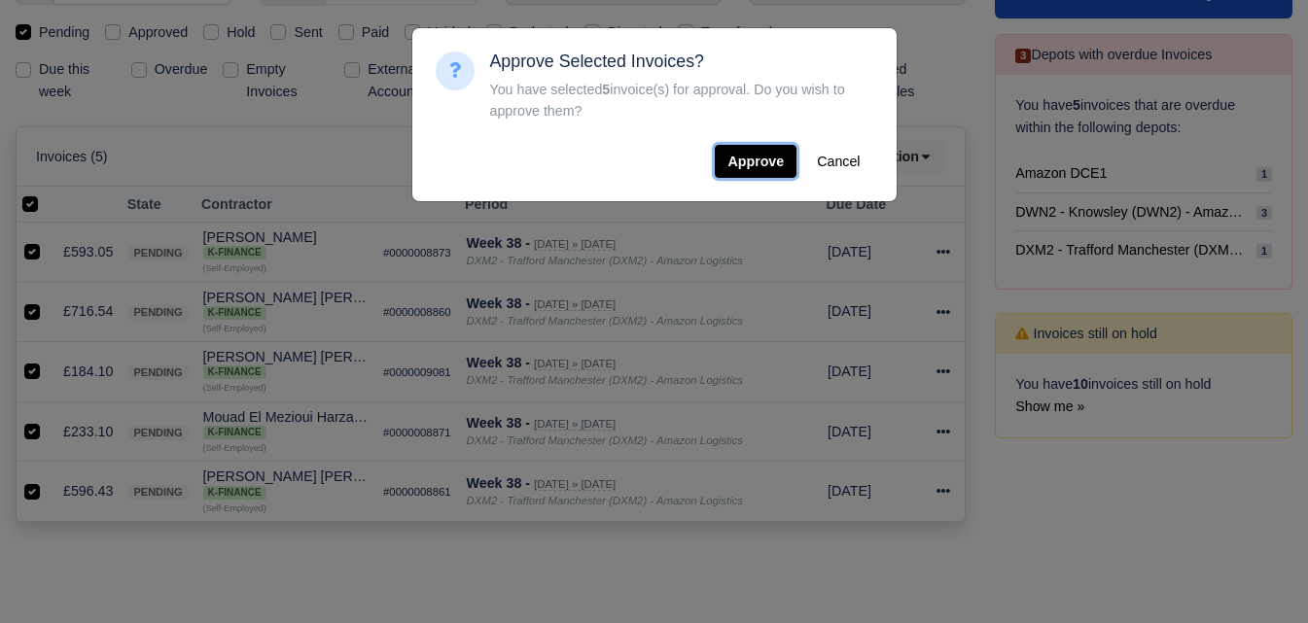
click at [779, 177] on button "Approve" at bounding box center [756, 161] width 82 height 33
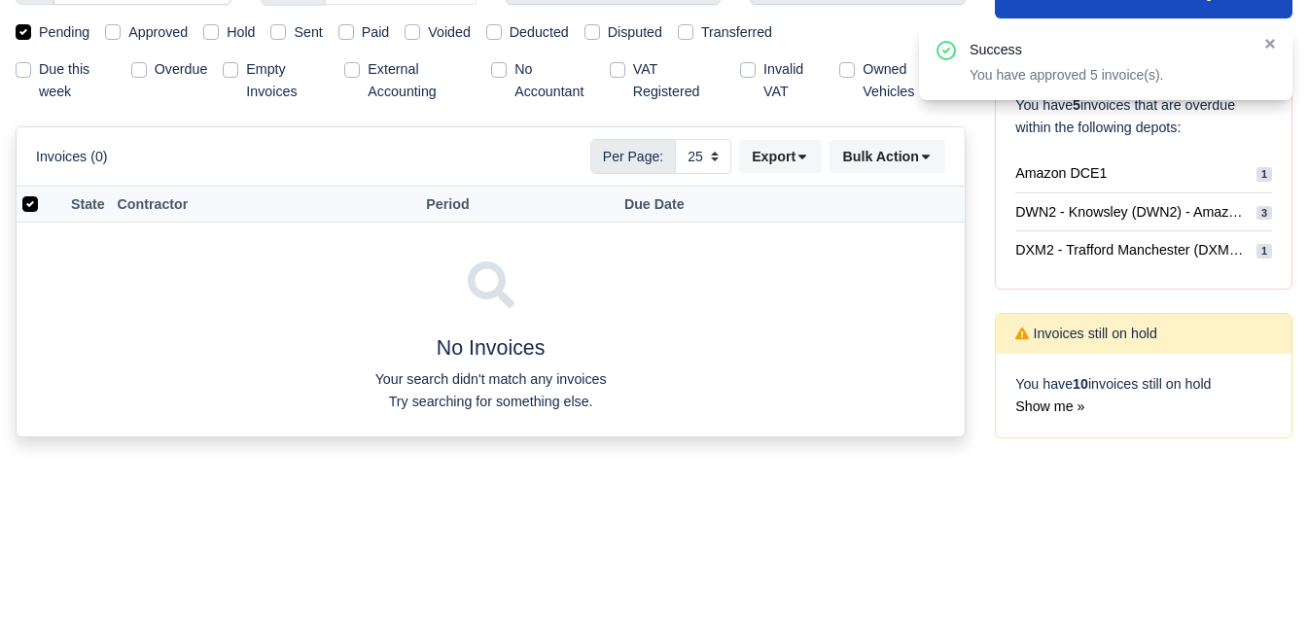
click at [140, 24] on label "Approved" at bounding box center [157, 32] width 59 height 22
click at [121, 24] on input "Approved" at bounding box center [113, 29] width 16 height 16
checkbox input "true"
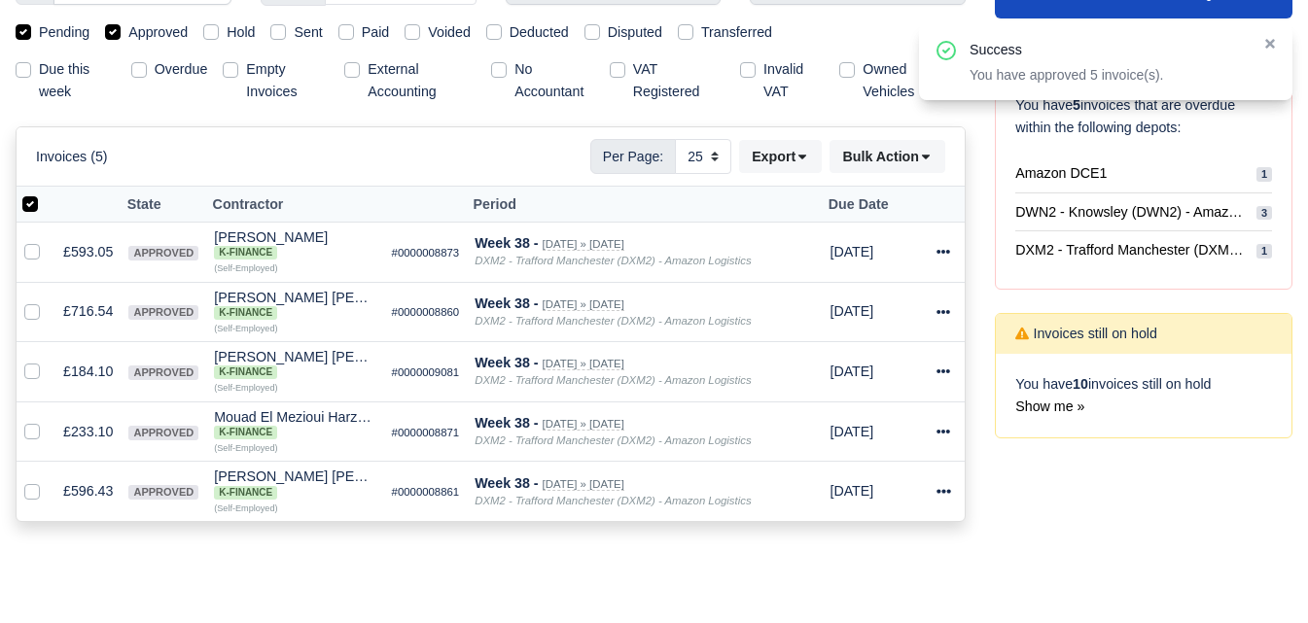
click at [71, 28] on label "Pending" at bounding box center [64, 32] width 51 height 22
click at [31, 28] on input "Pending" at bounding box center [24, 29] width 16 height 16
checkbox input "false"
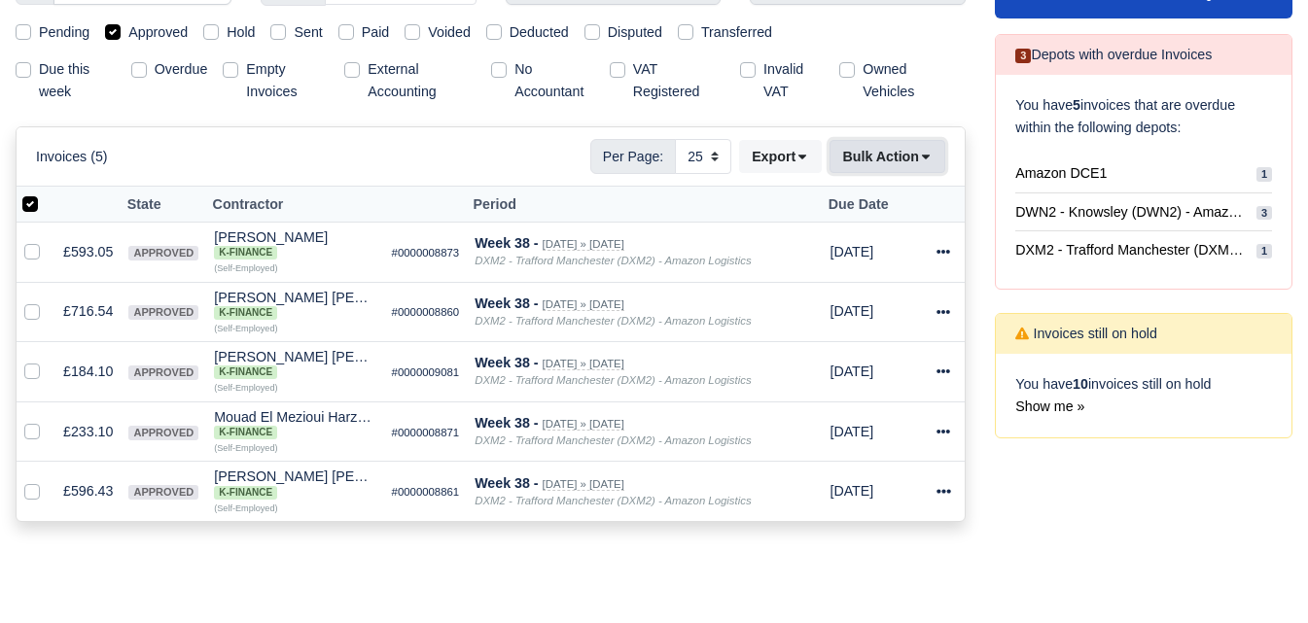
click at [900, 157] on button "Bulk Action" at bounding box center [887, 156] width 116 height 33
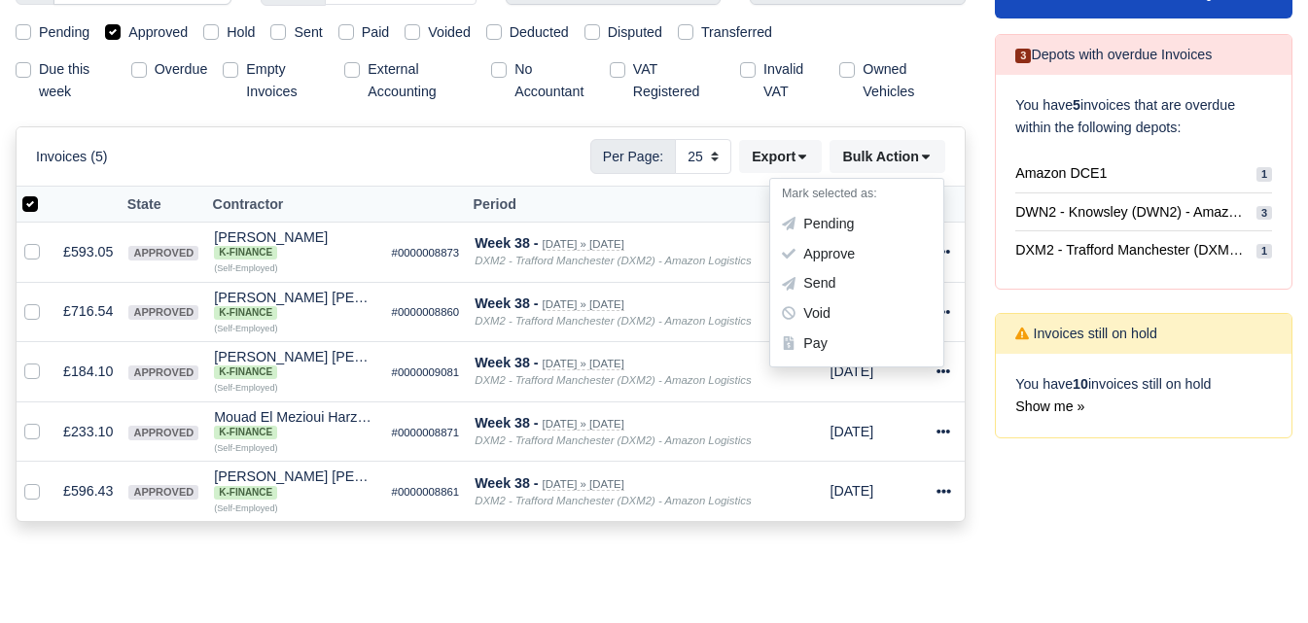
click at [46, 193] on label at bounding box center [46, 193] width 0 height 0
click at [31, 196] on input "checkbox" at bounding box center [30, 201] width 16 height 16
checkbox input "false"
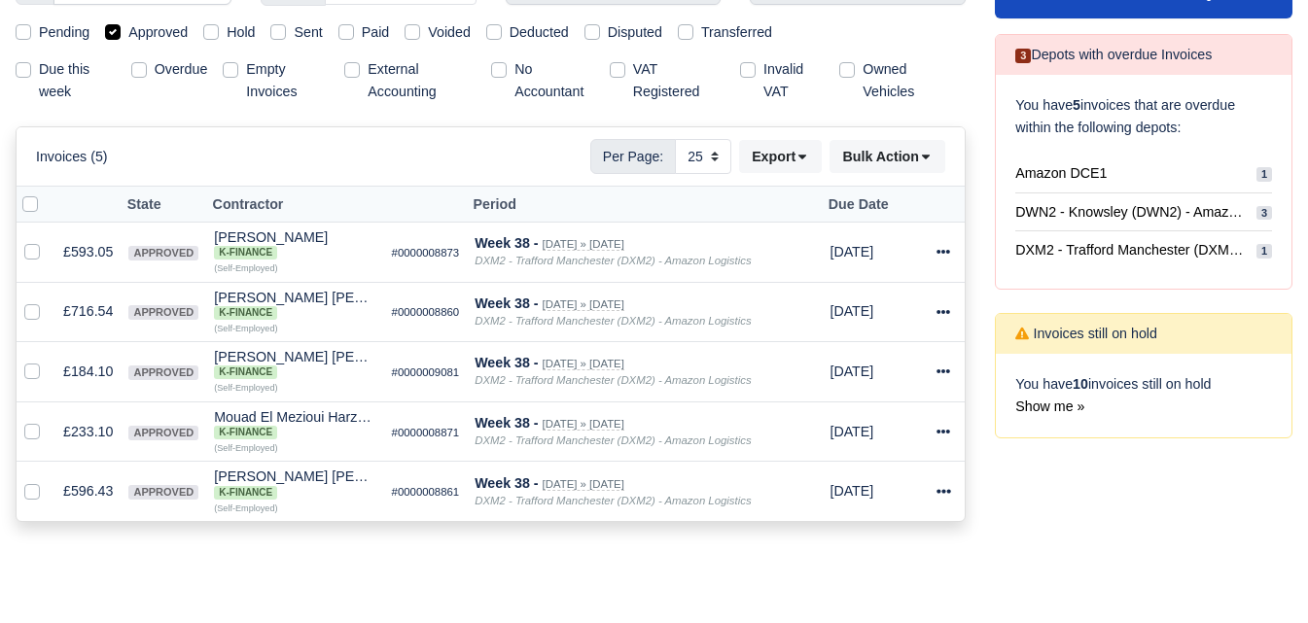
click at [46, 193] on label at bounding box center [46, 193] width 0 height 0
click at [36, 203] on input "checkbox" at bounding box center [30, 201] width 16 height 16
checkbox input "true"
click at [899, 160] on button "Bulk Action" at bounding box center [887, 156] width 116 height 33
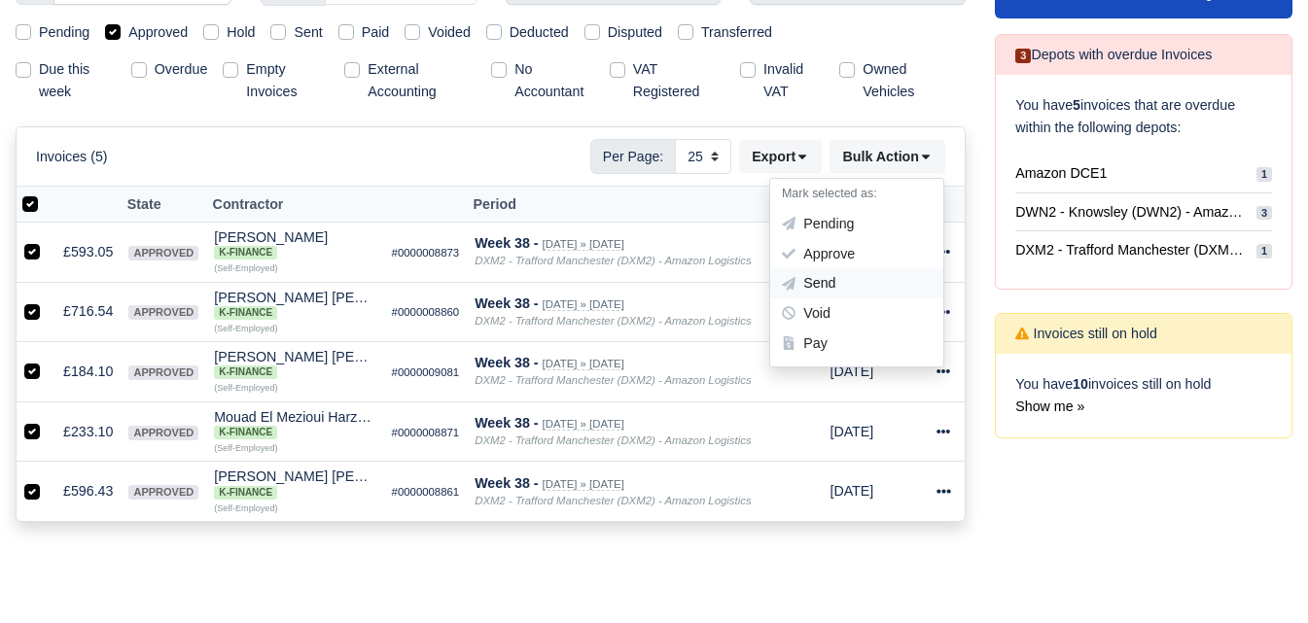
click at [832, 291] on div "Send" at bounding box center [856, 284] width 173 height 30
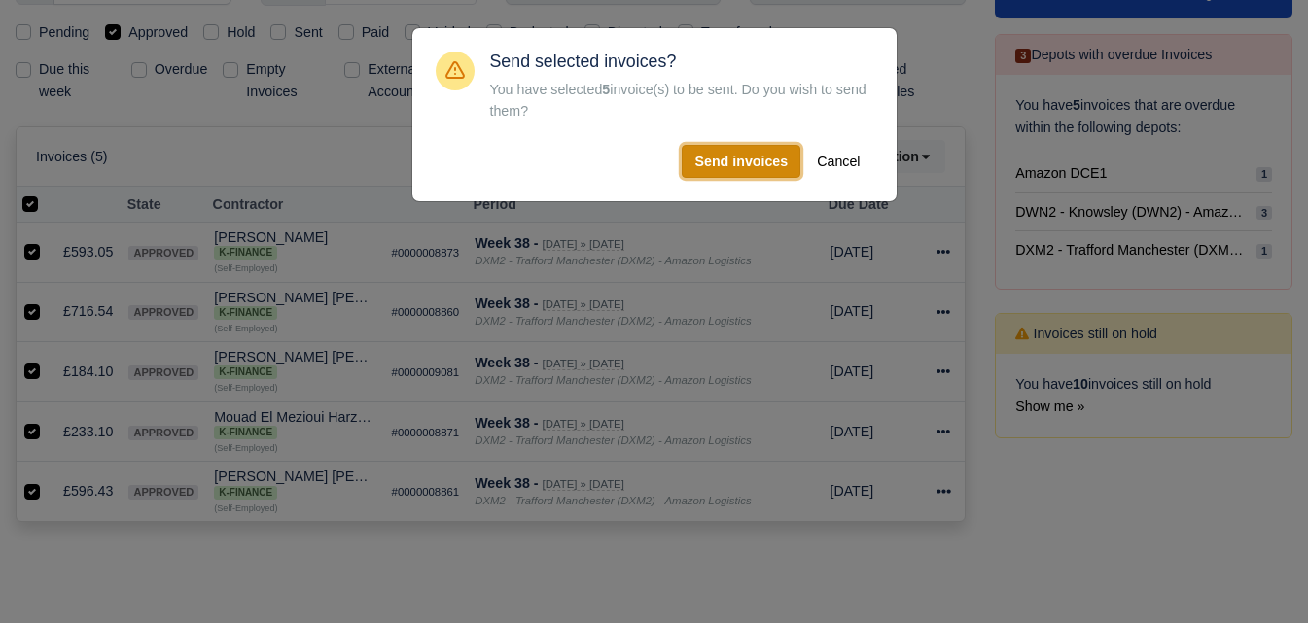
click at [736, 175] on button "Send invoices" at bounding box center [741, 161] width 119 height 33
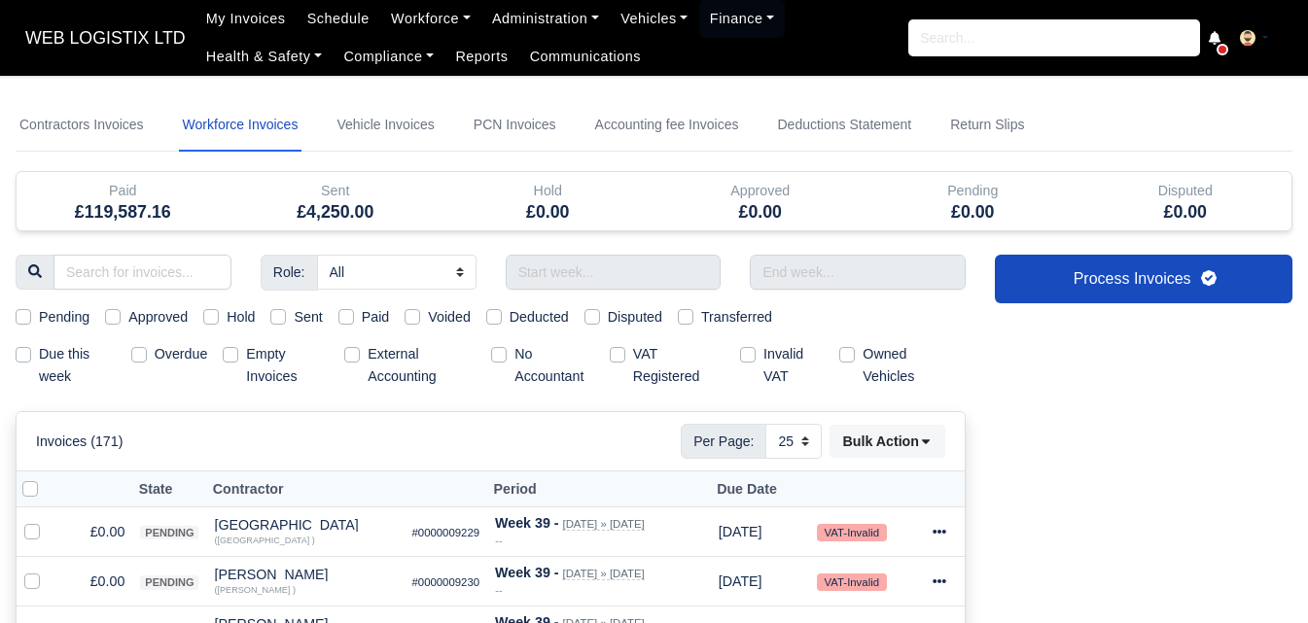
select select "25"
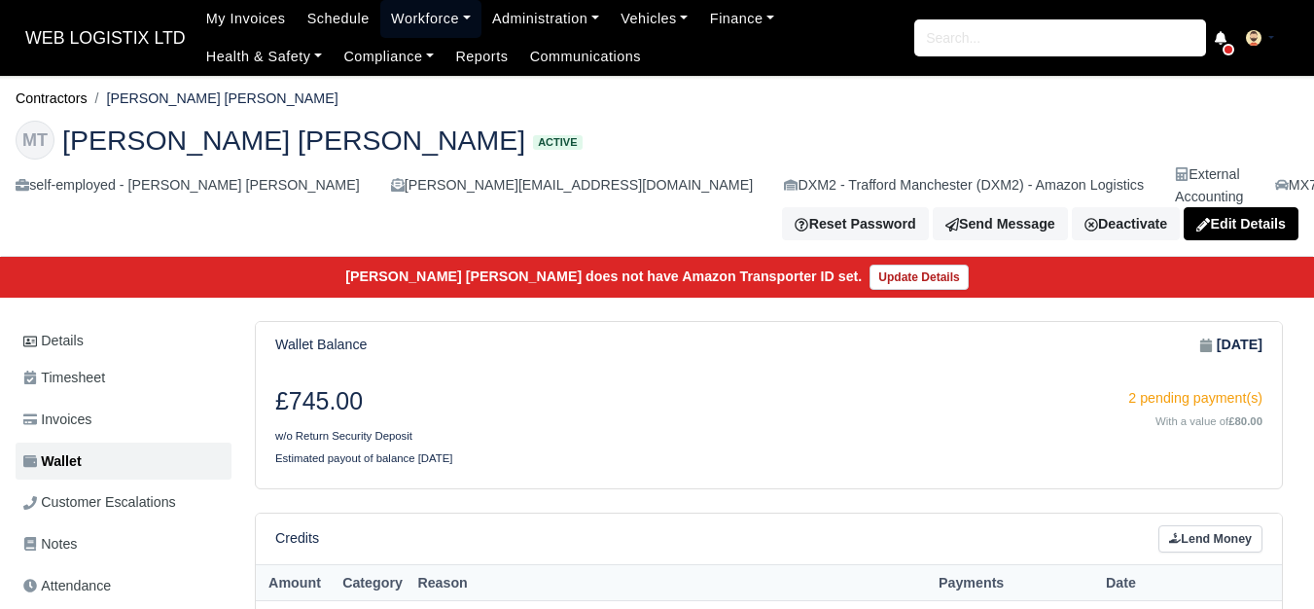
click at [450, 10] on link "Workforce" at bounding box center [430, 19] width 101 height 38
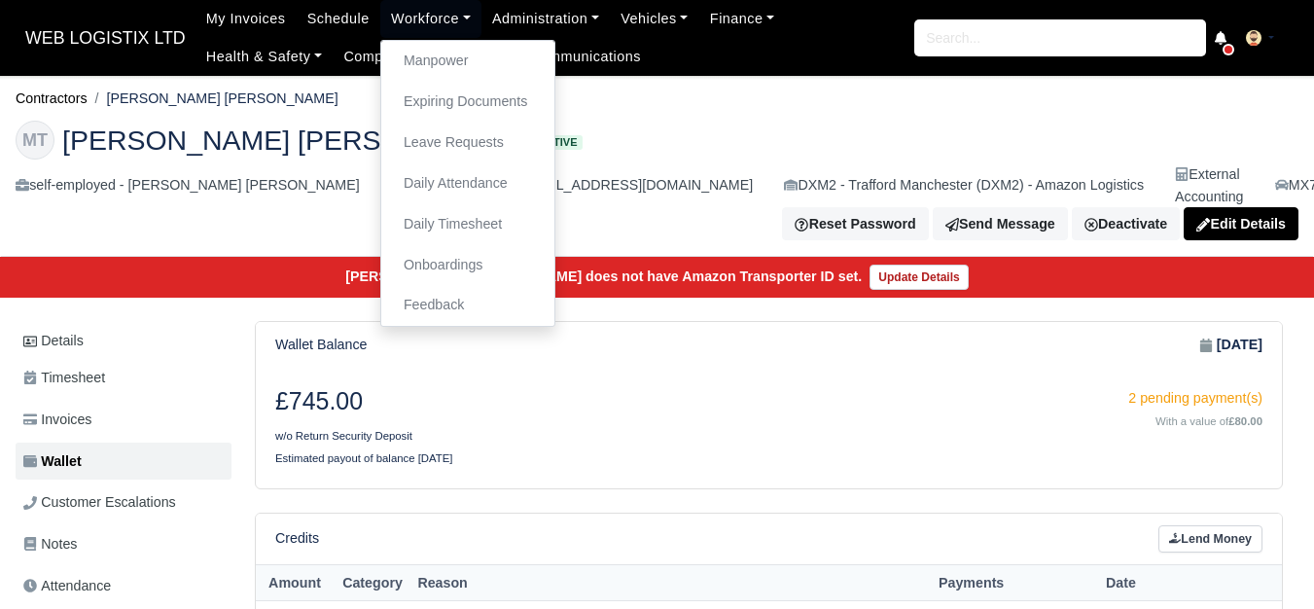
click at [842, 368] on div "£745.00 w/o Return Security Deposit 2 pending payment(s) With a value of £80.00…" at bounding box center [769, 428] width 1026 height 120
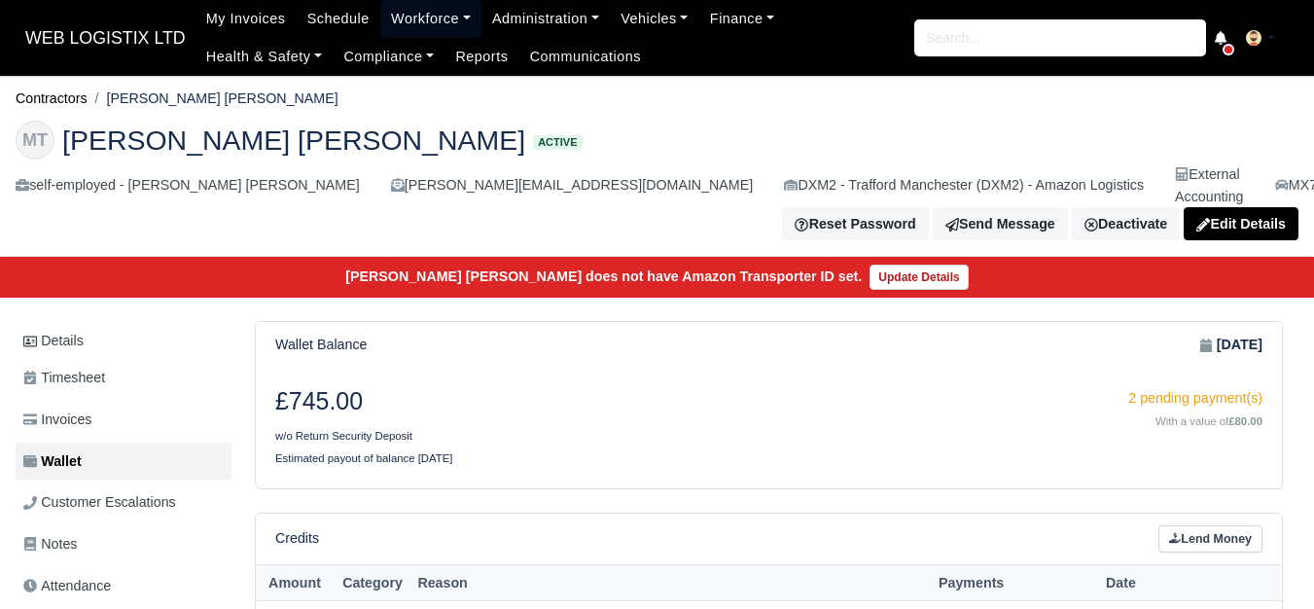
click at [443, 22] on link "Workforce" at bounding box center [430, 19] width 101 height 38
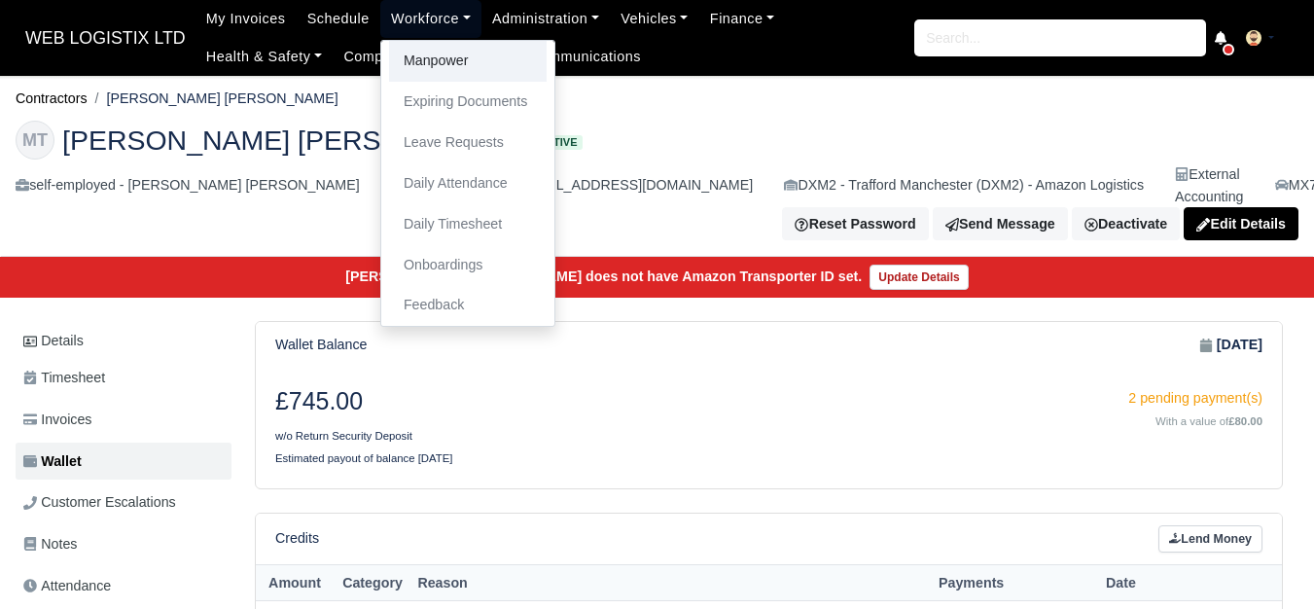
click at [428, 76] on link "Manpower" at bounding box center [468, 61] width 158 height 41
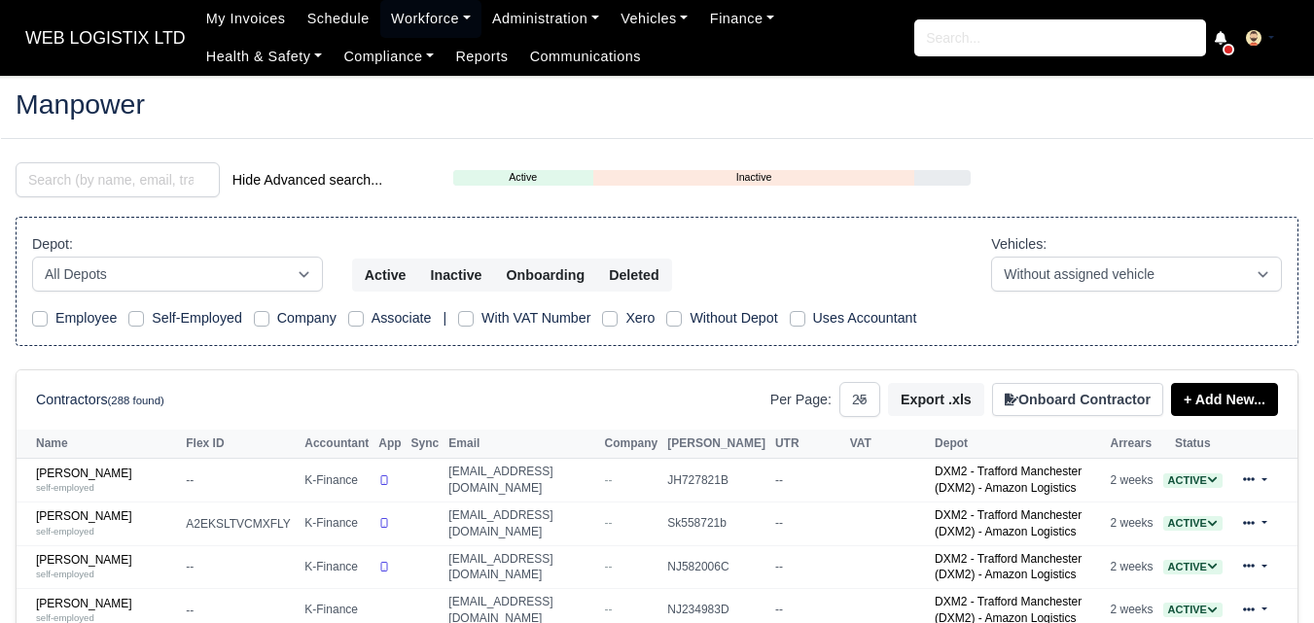
select select "25"
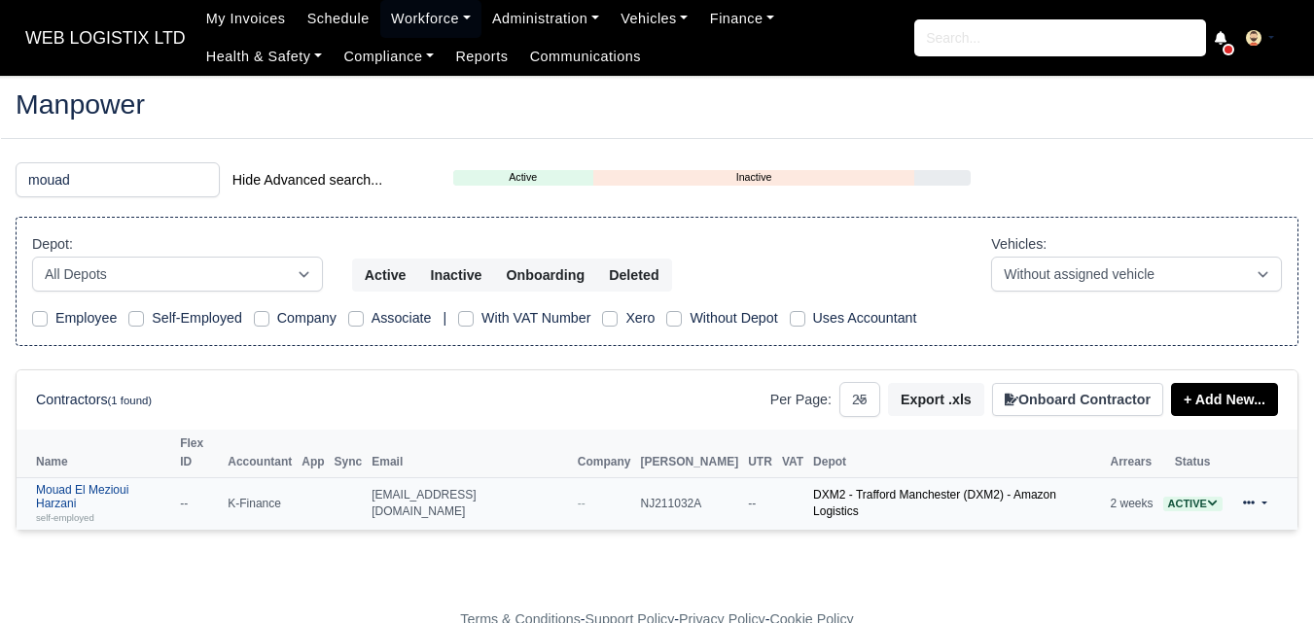
type input "mouad"
click at [96, 483] on link "Mouad El Mezioui Harzani self-employed" at bounding box center [103, 504] width 134 height 42
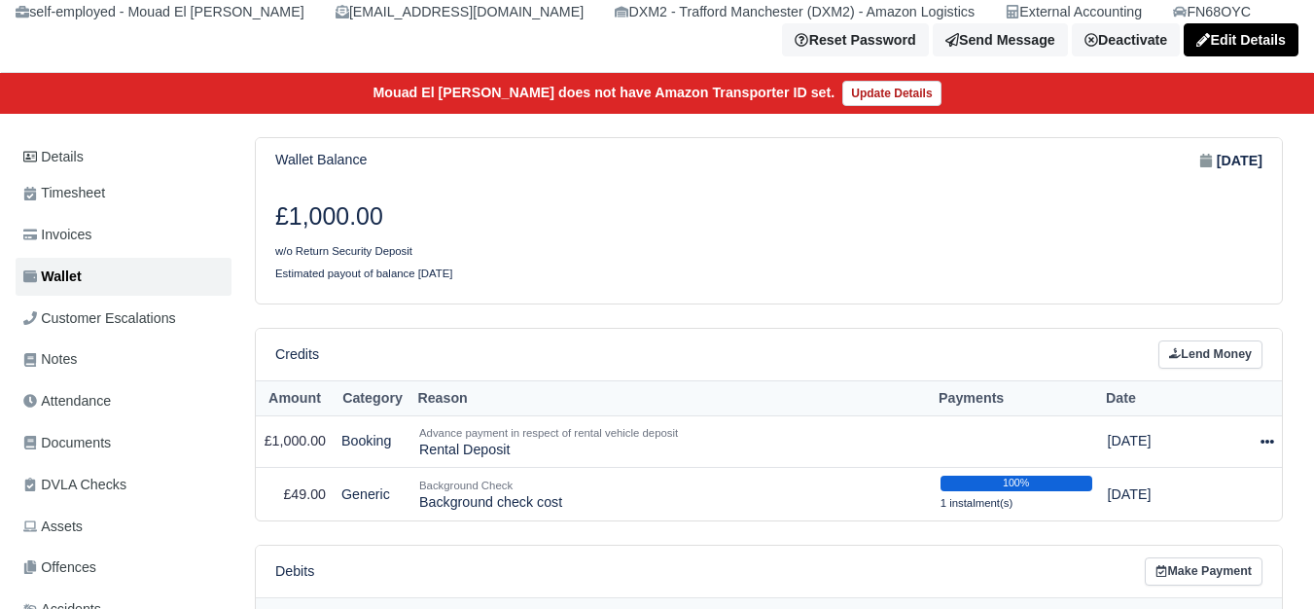
scroll to position [162, 0]
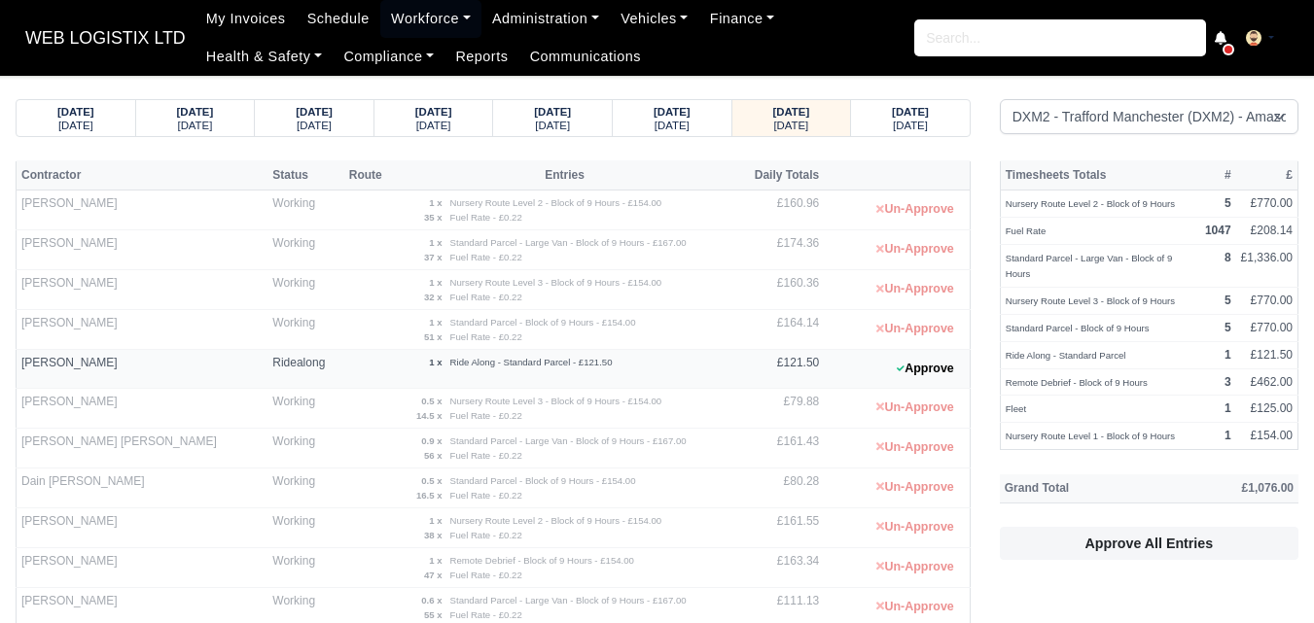
select select "1"
